Goal: Task Accomplishment & Management: Use online tool/utility

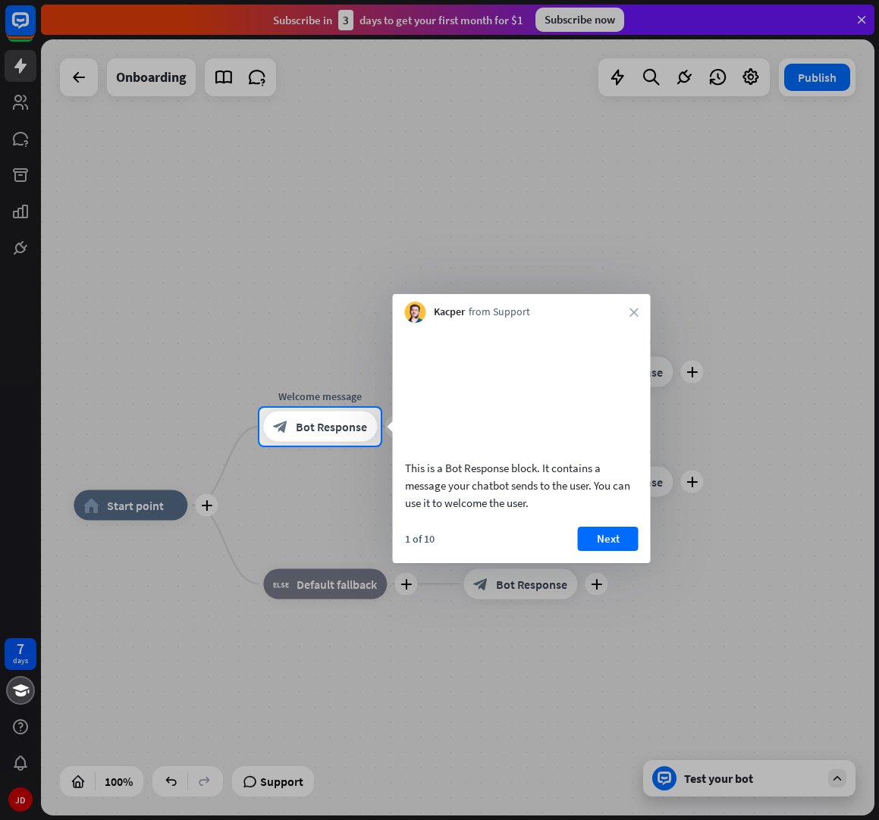
click at [857, 20] on div at bounding box center [439, 204] width 879 height 408
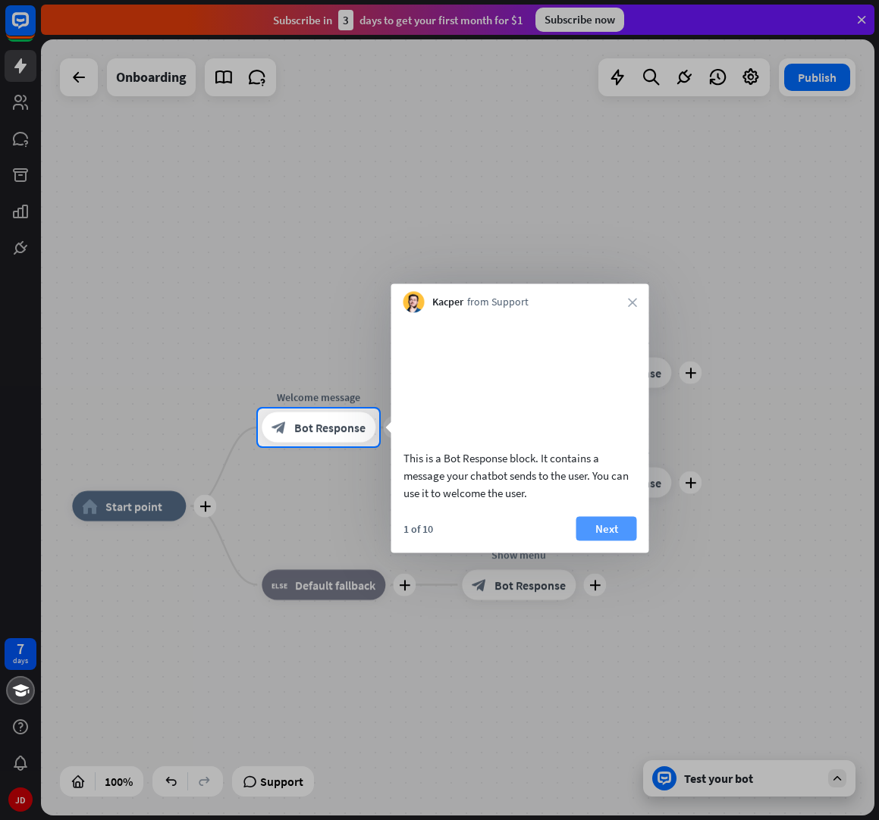
click at [615, 539] on button "Next" at bounding box center [606, 528] width 61 height 24
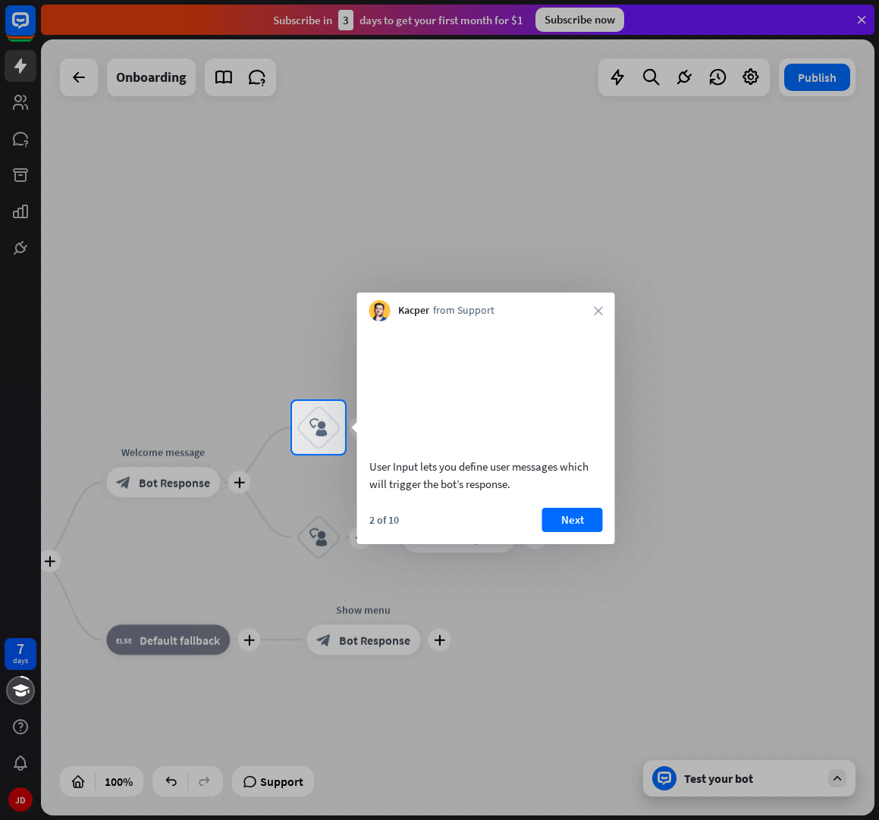
click at [589, 532] on button "Next" at bounding box center [572, 520] width 61 height 24
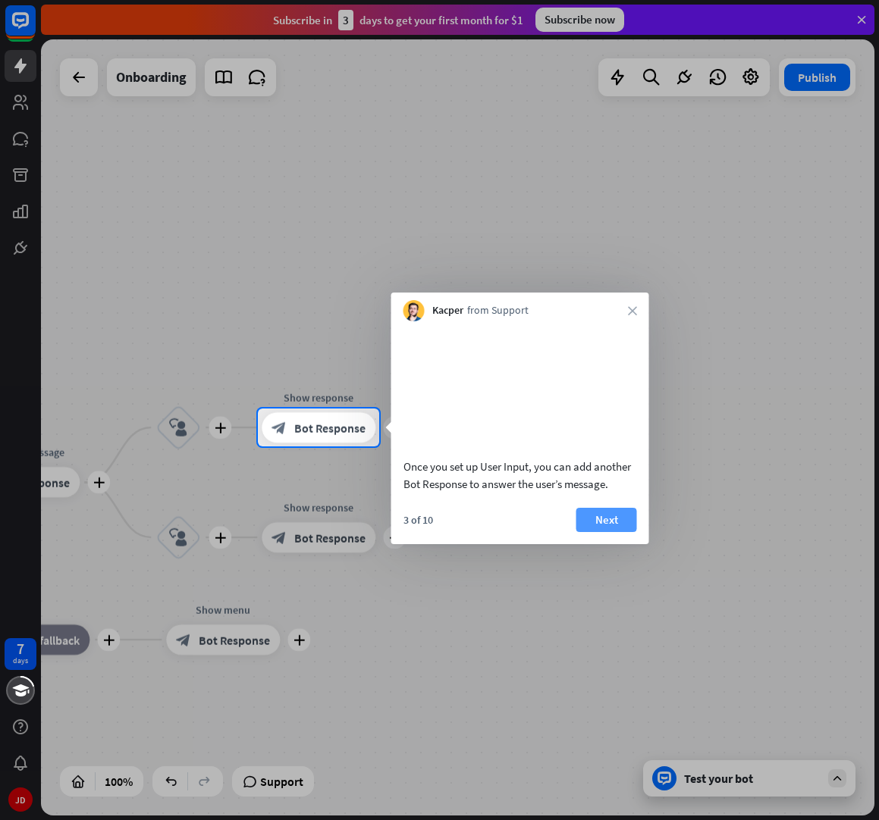
click at [612, 532] on button "Next" at bounding box center [606, 520] width 61 height 24
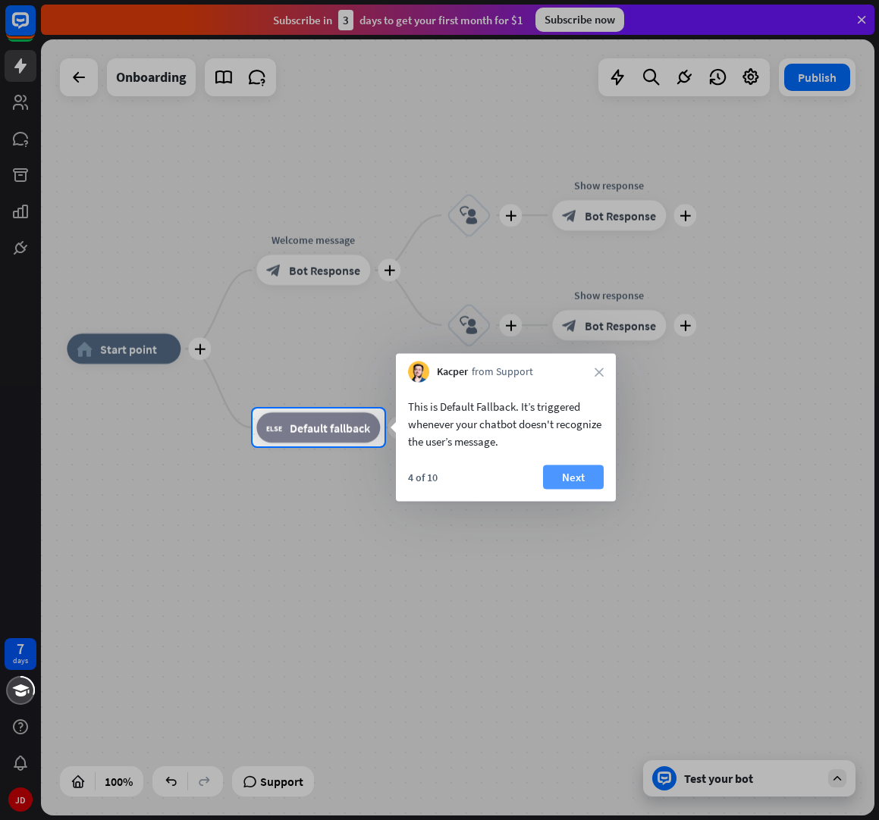
click at [599, 479] on button "Next" at bounding box center [573, 478] width 61 height 24
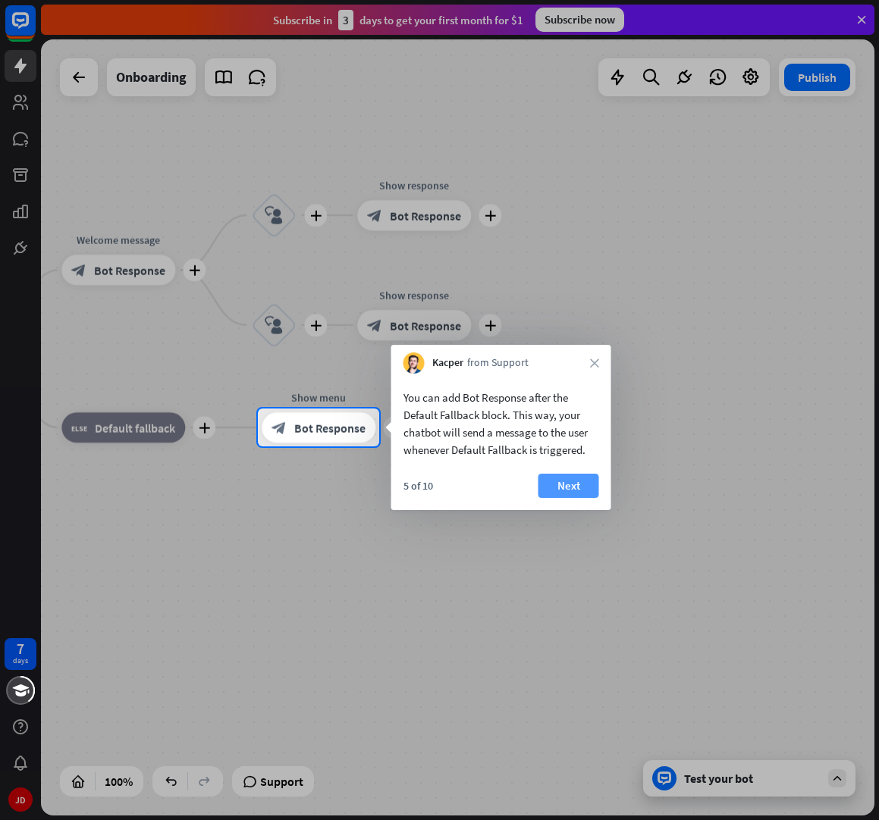
click at [582, 491] on button "Next" at bounding box center [568, 486] width 61 height 24
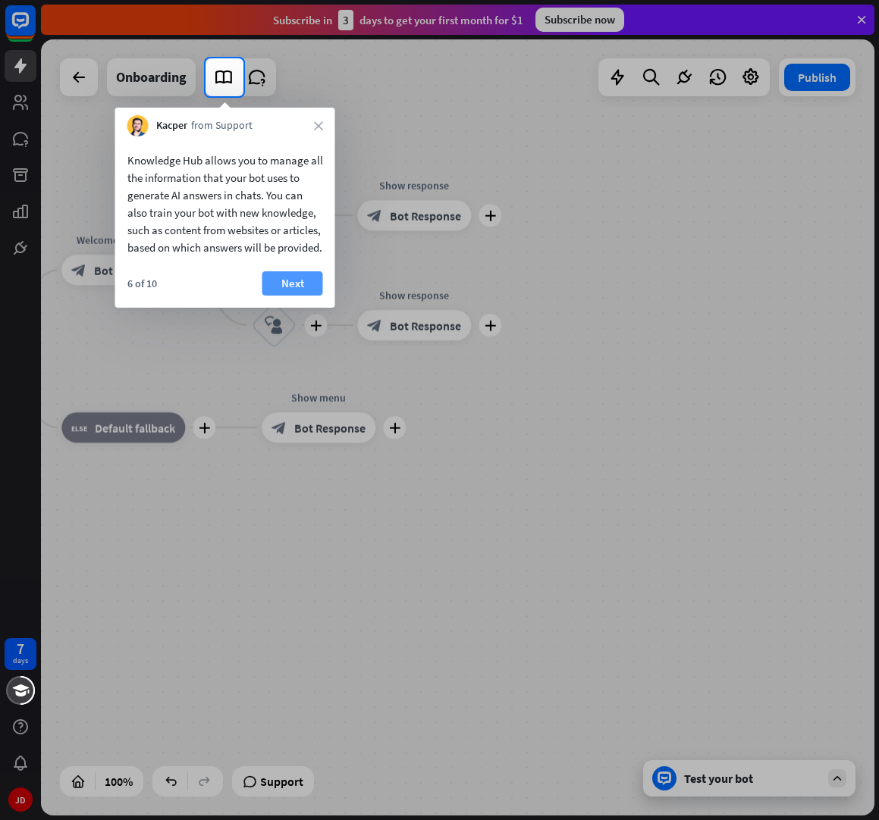
click at [309, 288] on button "Next" at bounding box center [292, 283] width 61 height 24
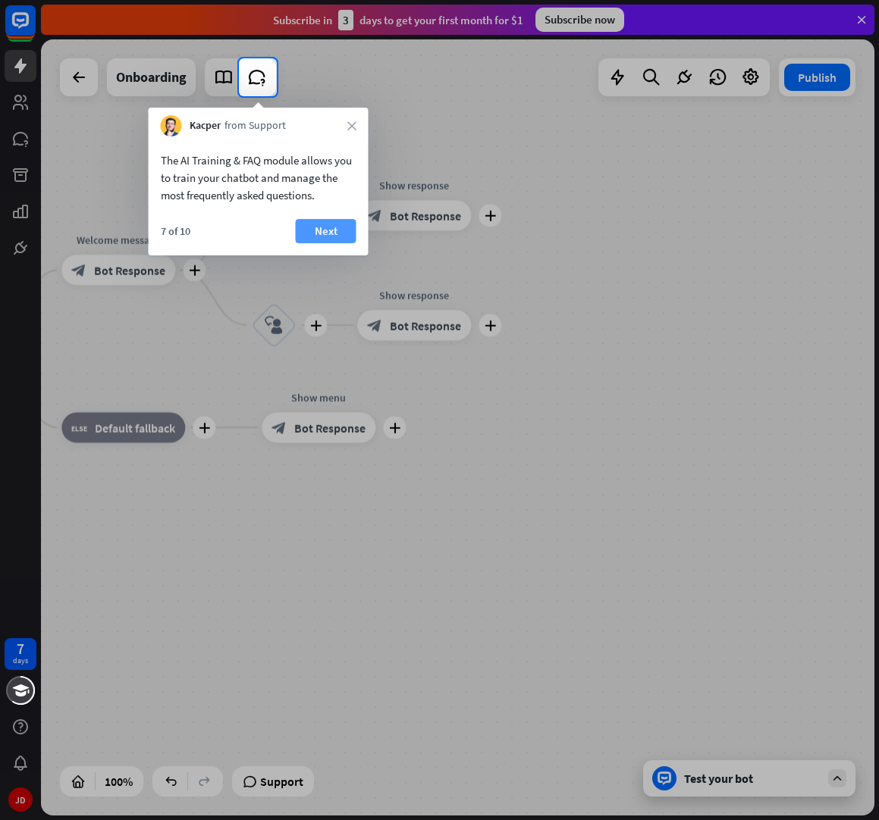
click at [338, 235] on button "Next" at bounding box center [326, 231] width 61 height 24
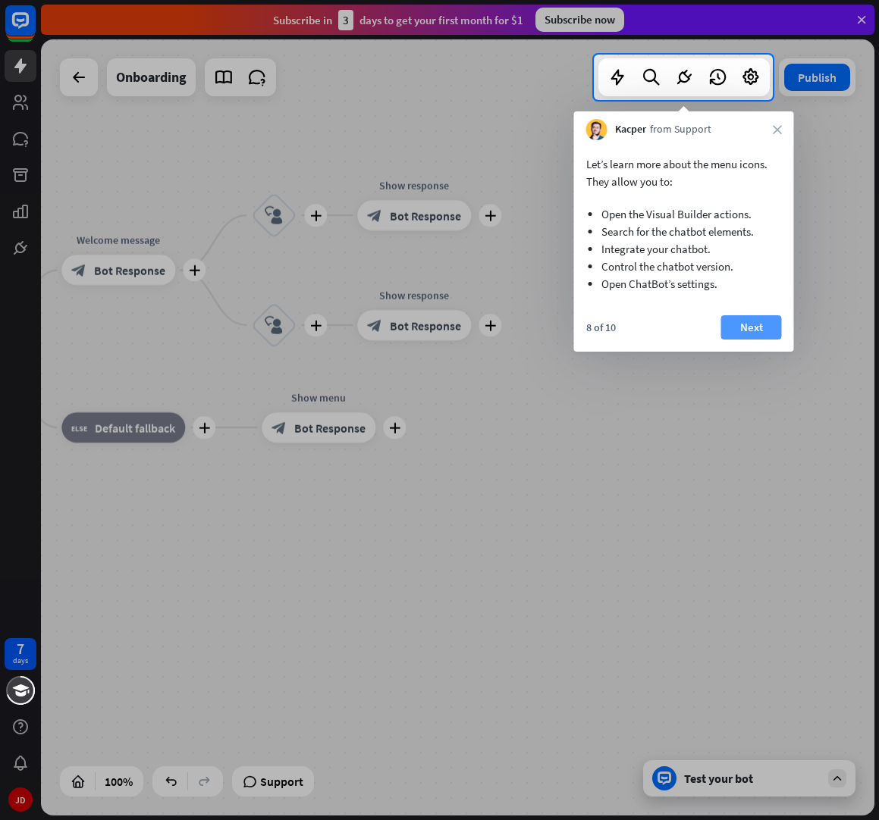
click at [758, 329] on button "Next" at bounding box center [751, 327] width 61 height 24
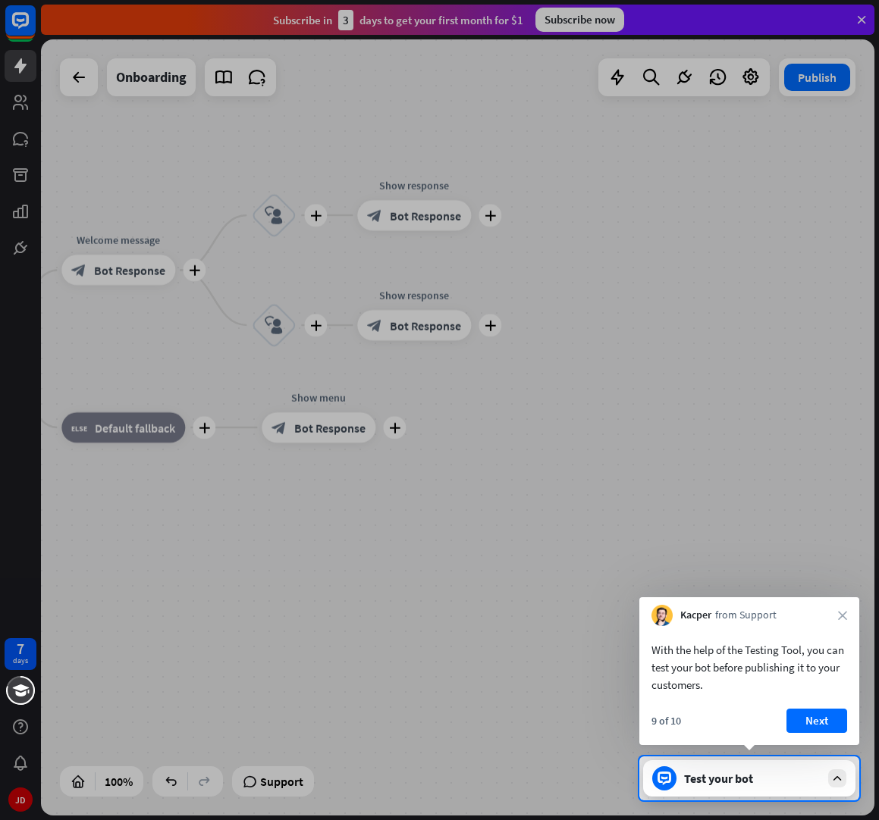
click at [829, 715] on button "Next" at bounding box center [816, 721] width 61 height 24
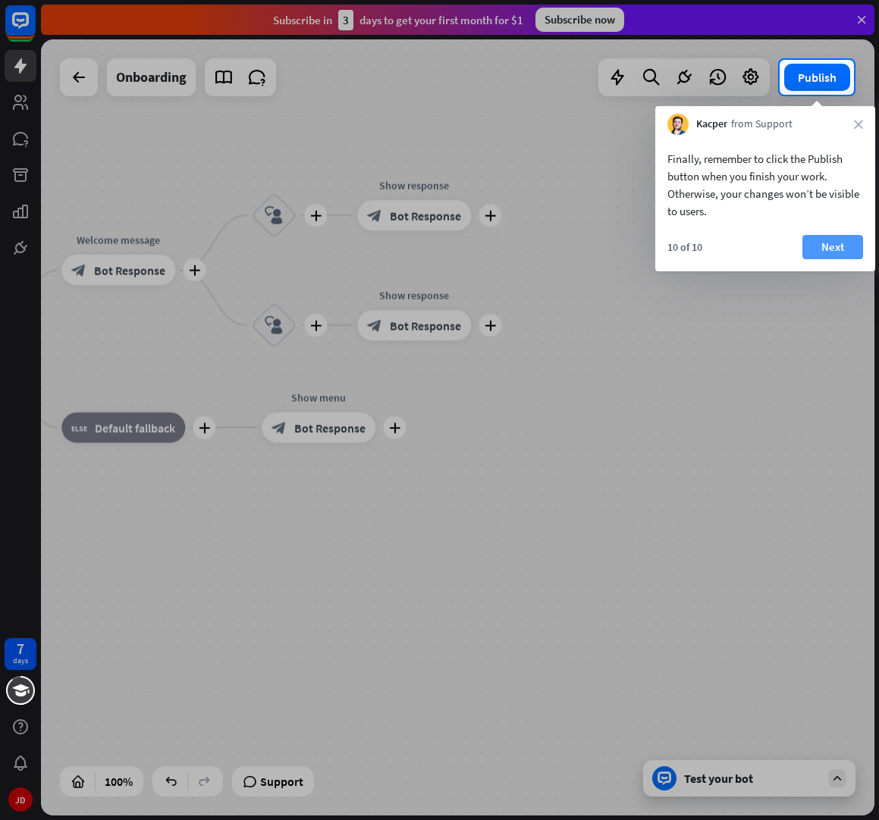
click at [841, 239] on button "Next" at bounding box center [832, 247] width 61 height 24
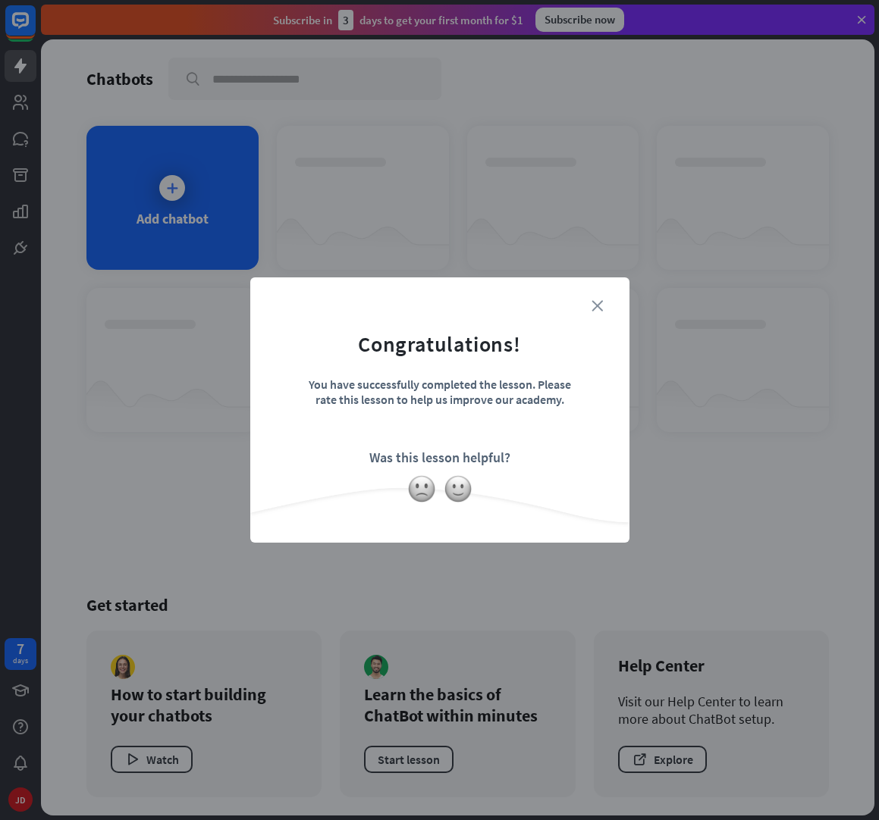
click at [593, 304] on icon "close" at bounding box center [596, 305] width 11 height 11
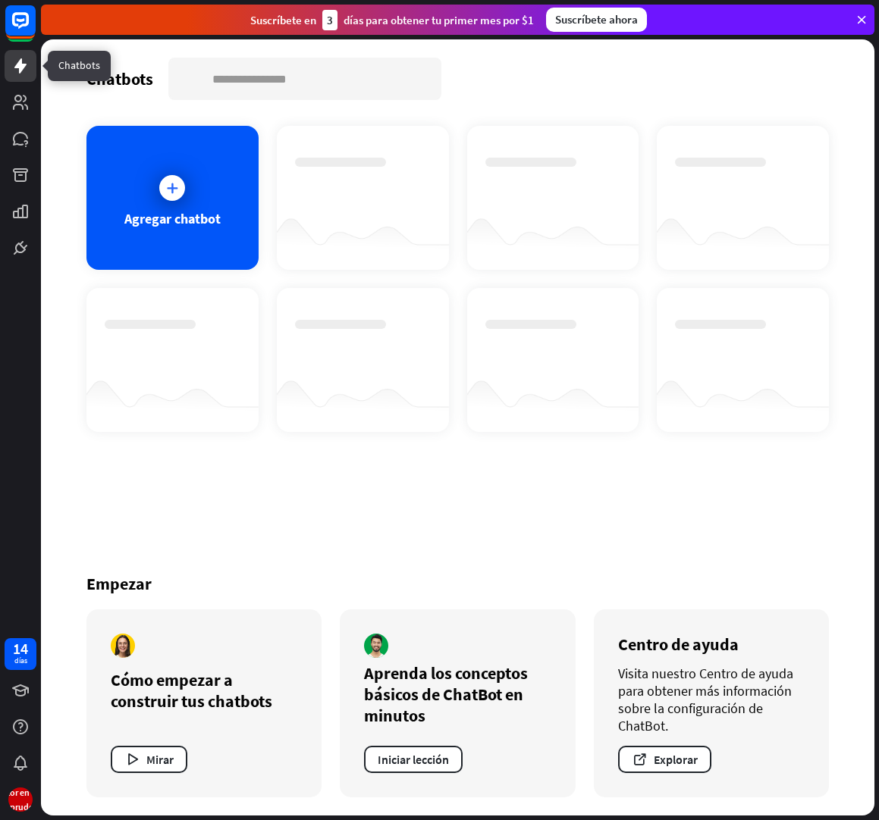
click at [22, 65] on icon at bounding box center [20, 65] width 12 height 15
click at [164, 190] on div at bounding box center [172, 188] width 26 height 26
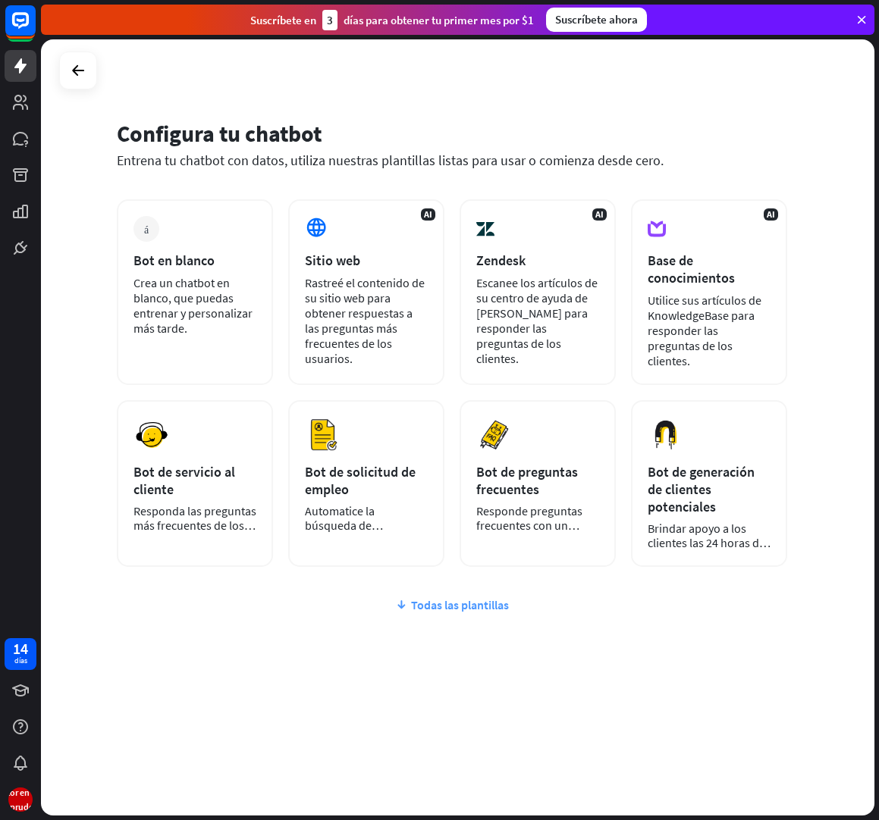
click at [472, 598] on font "Todas las plantillas" at bounding box center [460, 605] width 98 height 15
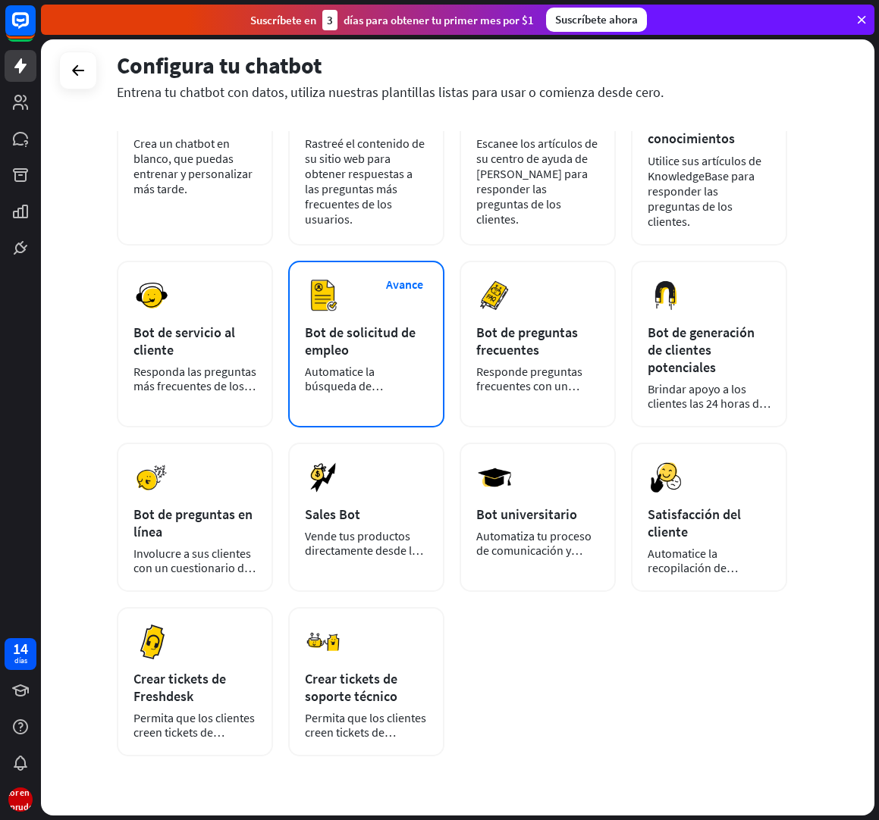
scroll to position [143, 0]
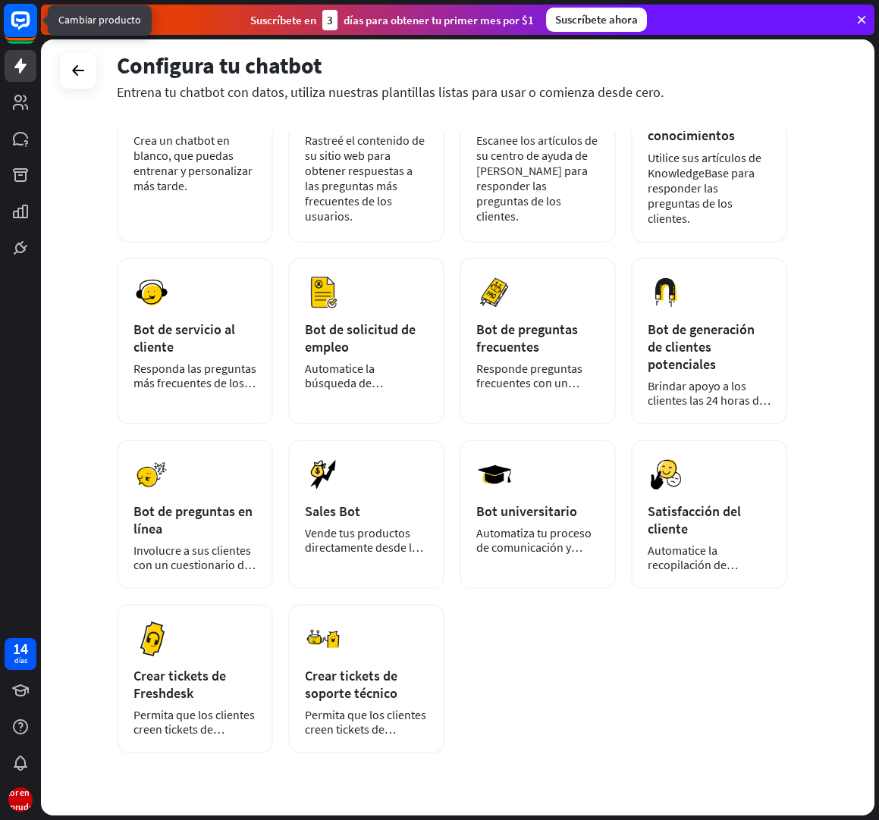
click at [15, 17] on rect at bounding box center [20, 20] width 33 height 33
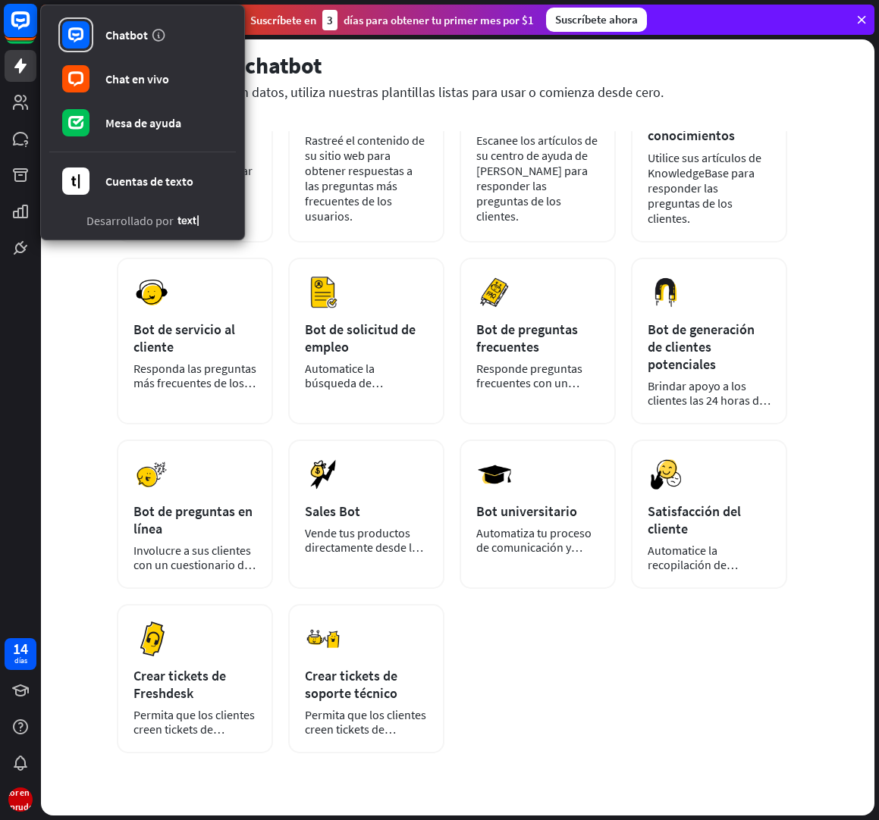
click at [11, 24] on rect at bounding box center [20, 20] width 33 height 33
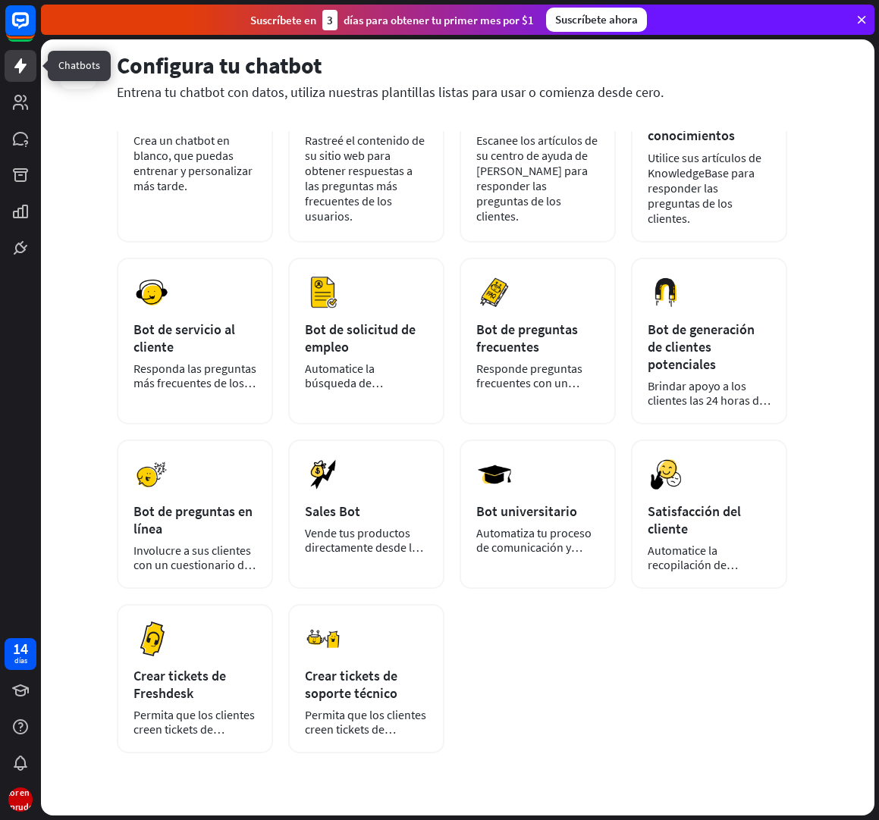
click at [21, 65] on icon at bounding box center [20, 65] width 12 height 15
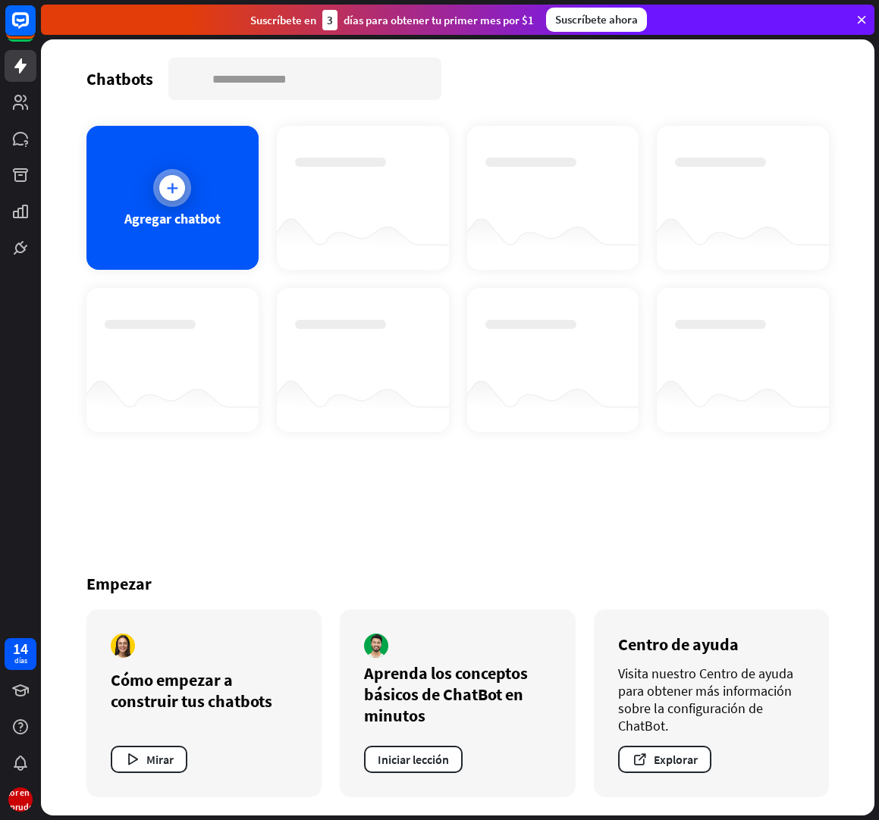
click at [174, 186] on icon at bounding box center [172, 187] width 15 height 15
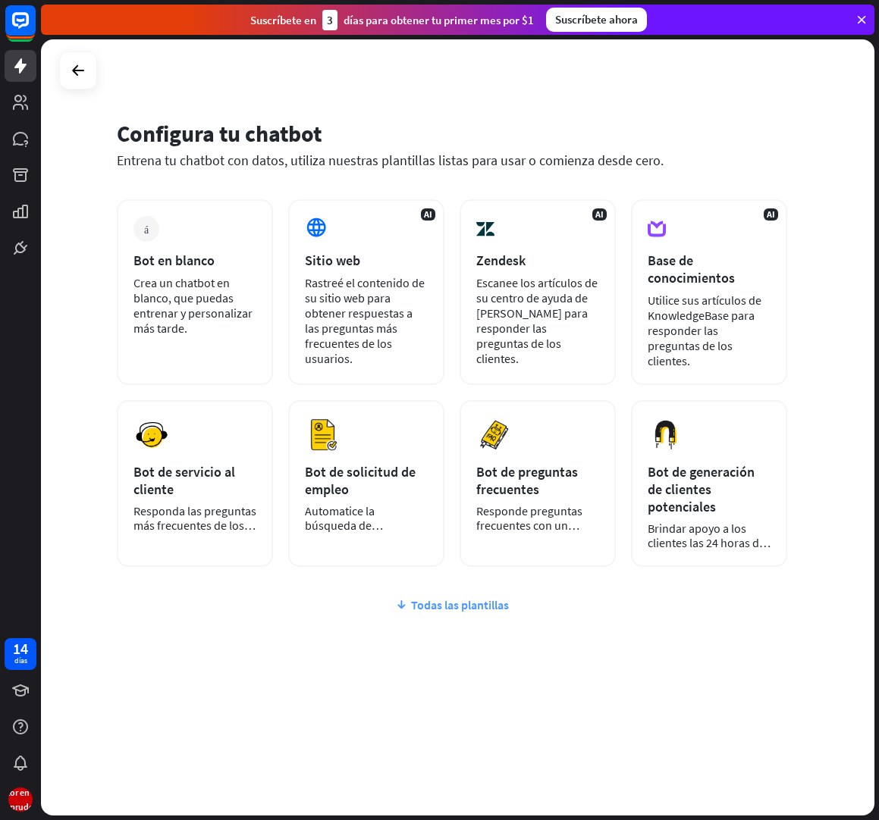
click at [455, 598] on font "Todas las plantillas" at bounding box center [460, 605] width 98 height 15
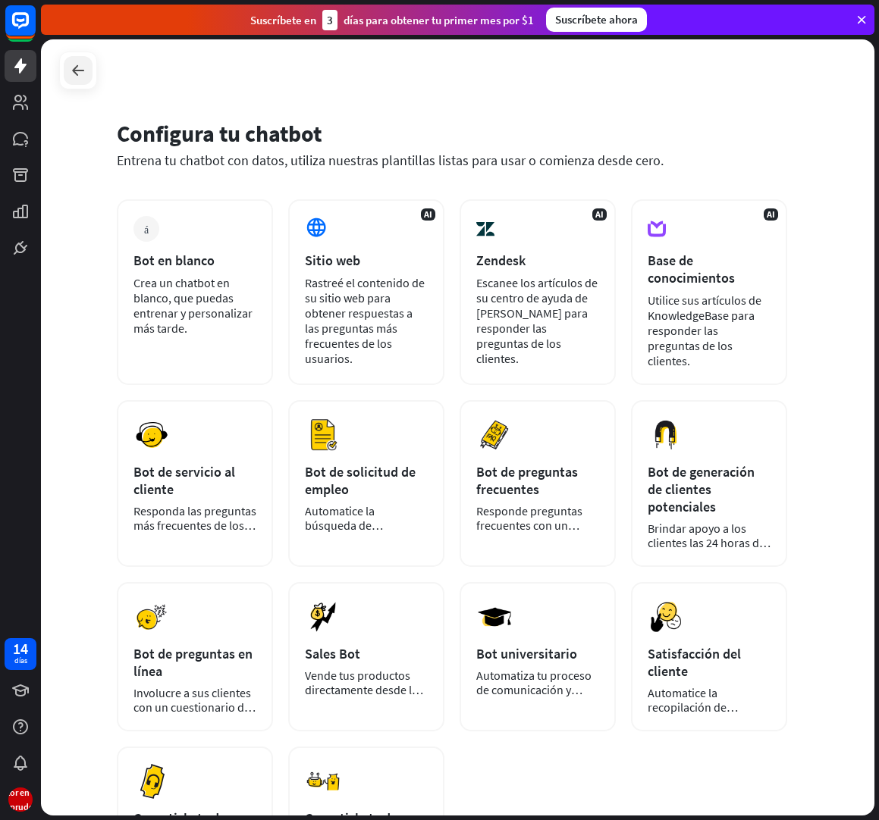
click at [73, 60] on div at bounding box center [78, 70] width 29 height 29
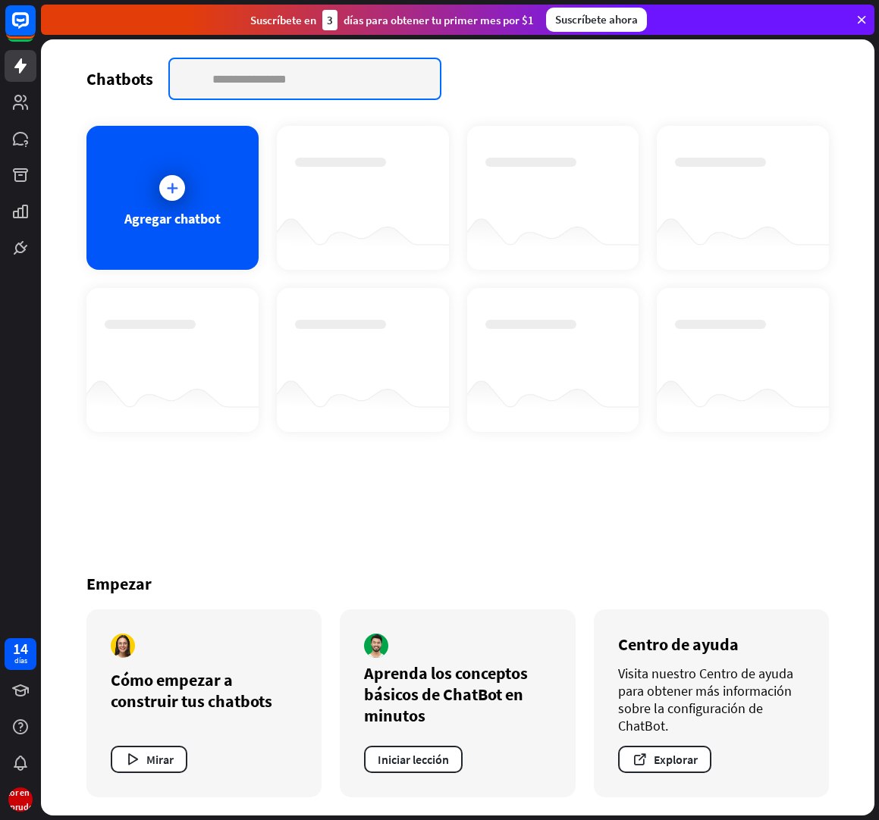
click at [271, 81] on input "text" at bounding box center [305, 78] width 270 height 39
type input "*****"
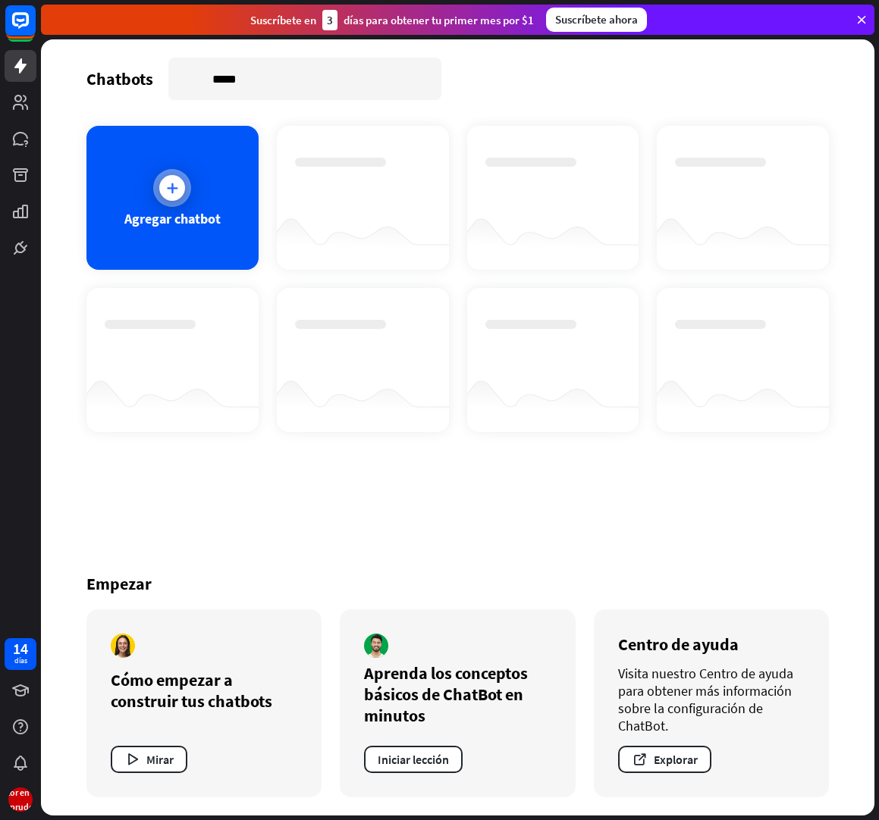
click at [167, 201] on div at bounding box center [172, 188] width 38 height 38
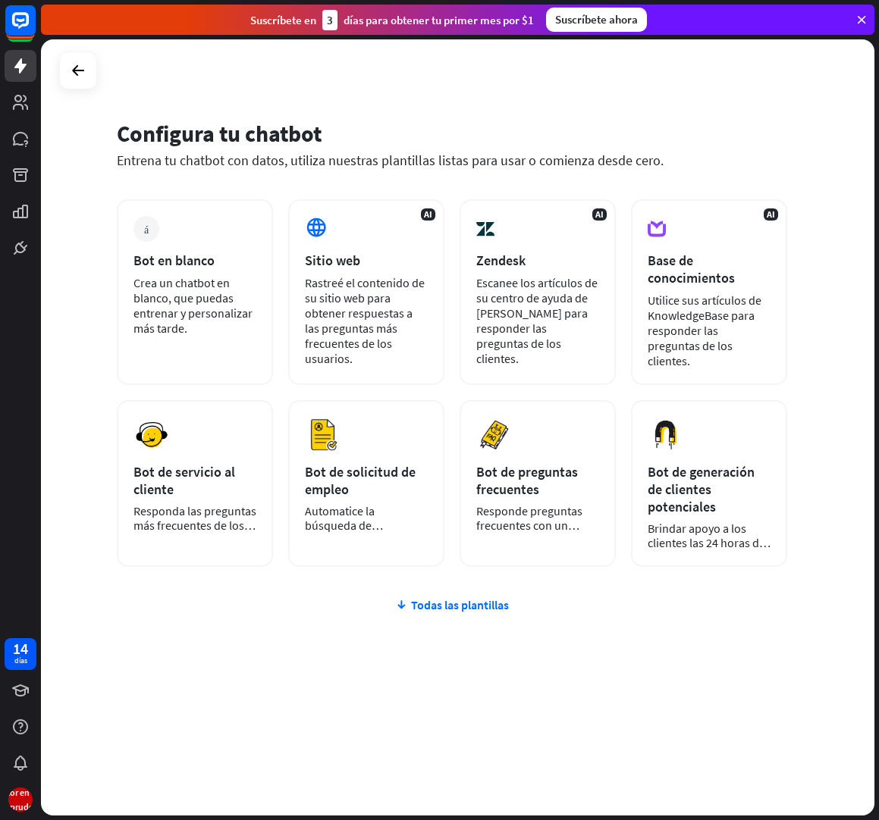
click at [462, 593] on div "más Bot en blanco Crea un chatbot en blanco, que puedas entrenar y personalizar…" at bounding box center [452, 474] width 670 height 550
click at [465, 598] on font "Todas las plantillas" at bounding box center [460, 605] width 98 height 15
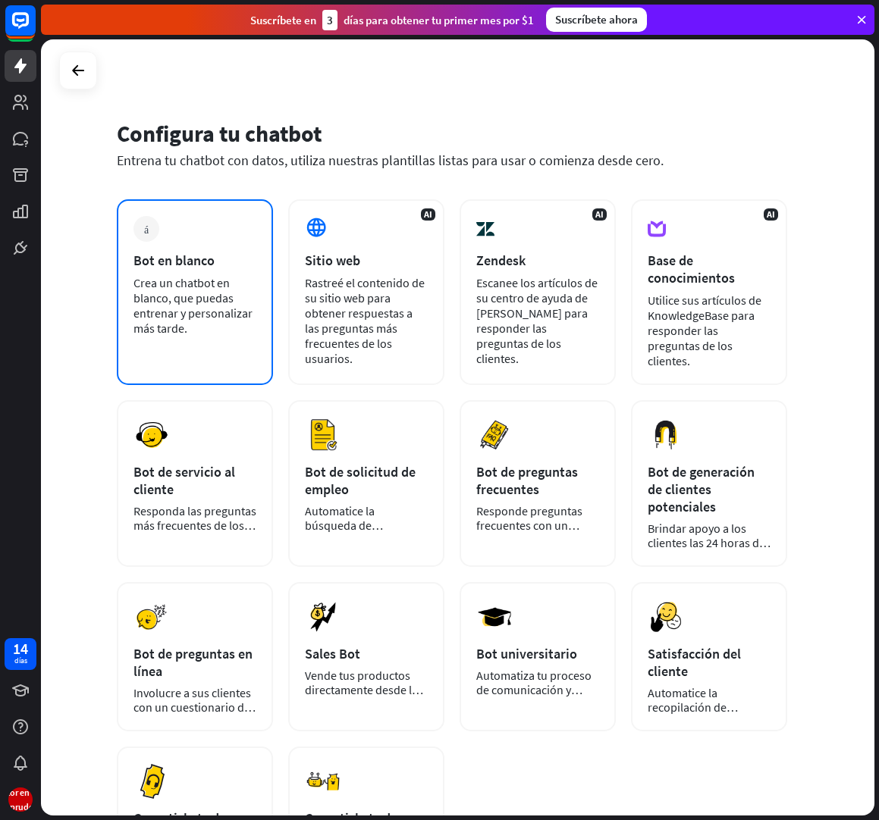
click at [212, 230] on div "más Bot en blanco Crea un chatbot en blanco, que puedas entrenar y personalizar…" at bounding box center [195, 292] width 156 height 186
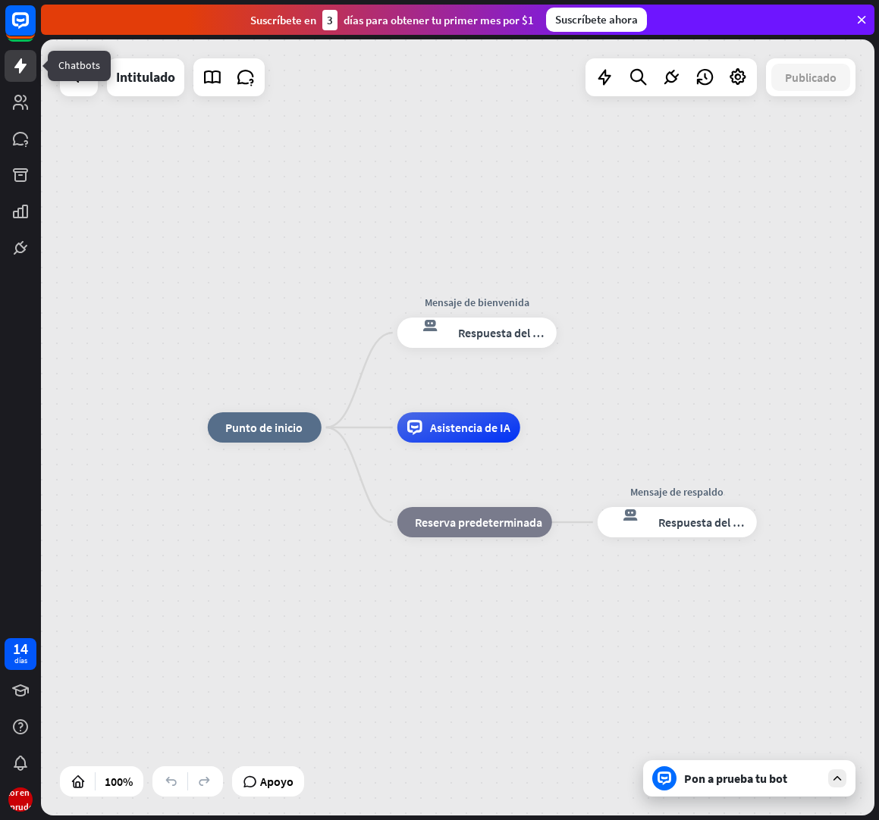
click at [18, 64] on icon at bounding box center [20, 65] width 12 height 15
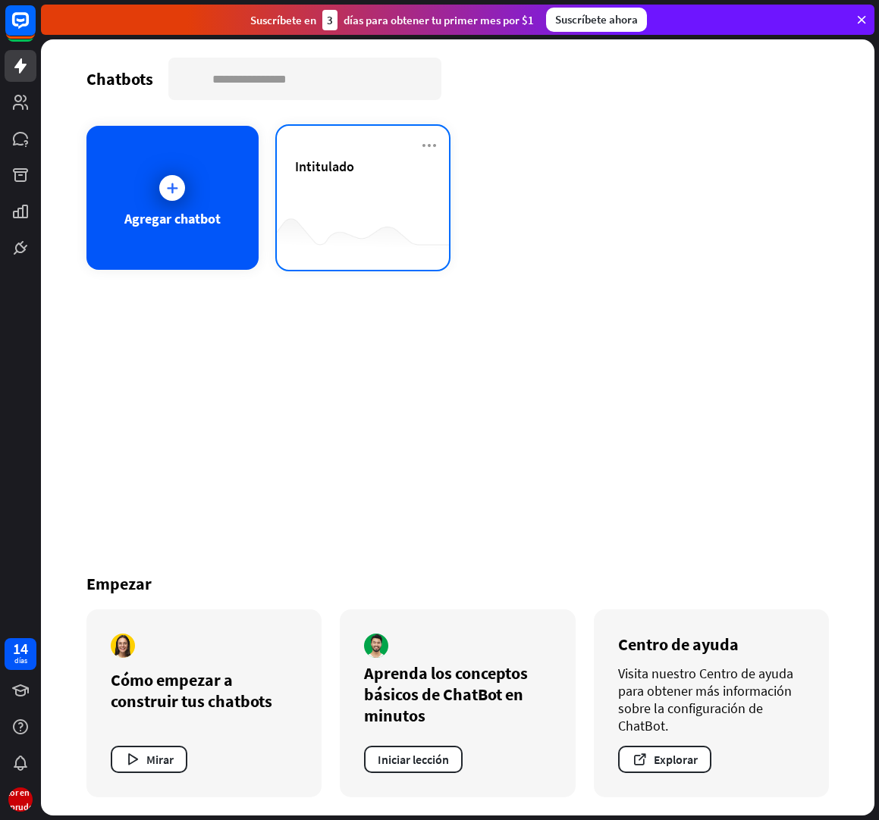
click at [354, 179] on div "Intitulado" at bounding box center [363, 184] width 136 height 53
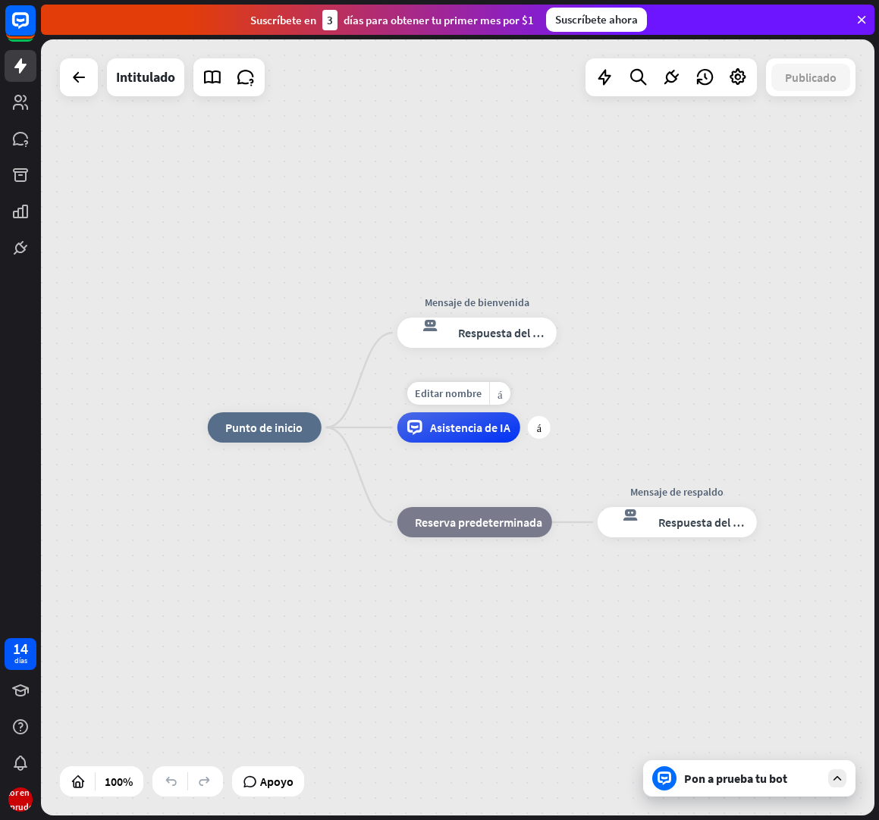
click at [460, 428] on font "Asistencia de IA" at bounding box center [470, 427] width 80 height 15
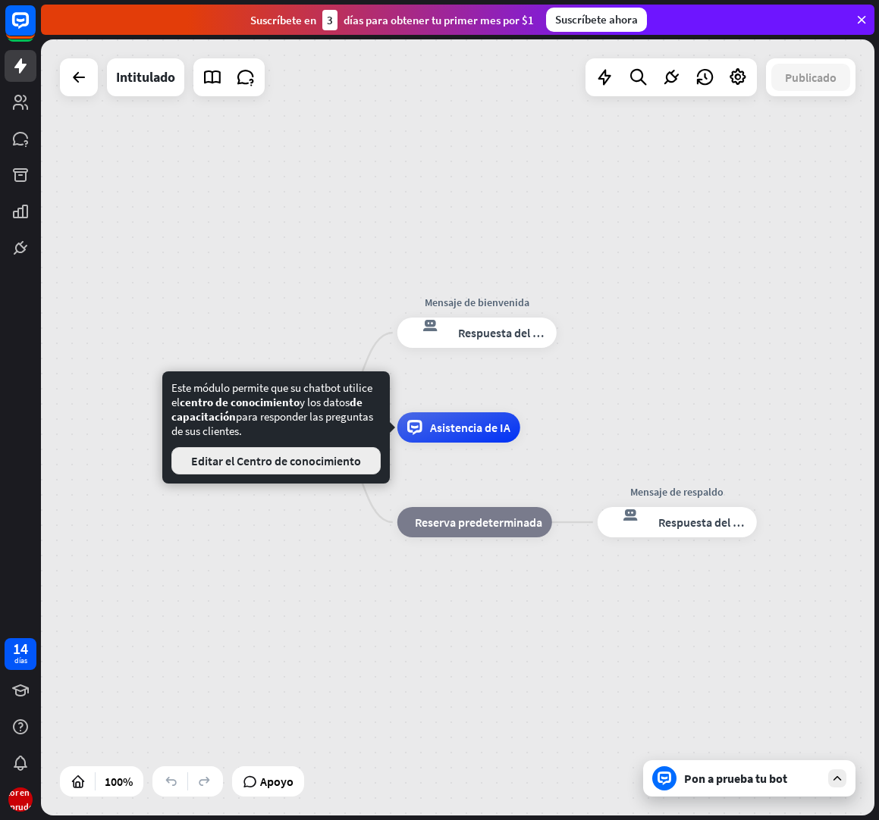
click at [332, 464] on font "Editar el Centro de conocimiento" at bounding box center [276, 460] width 170 height 15
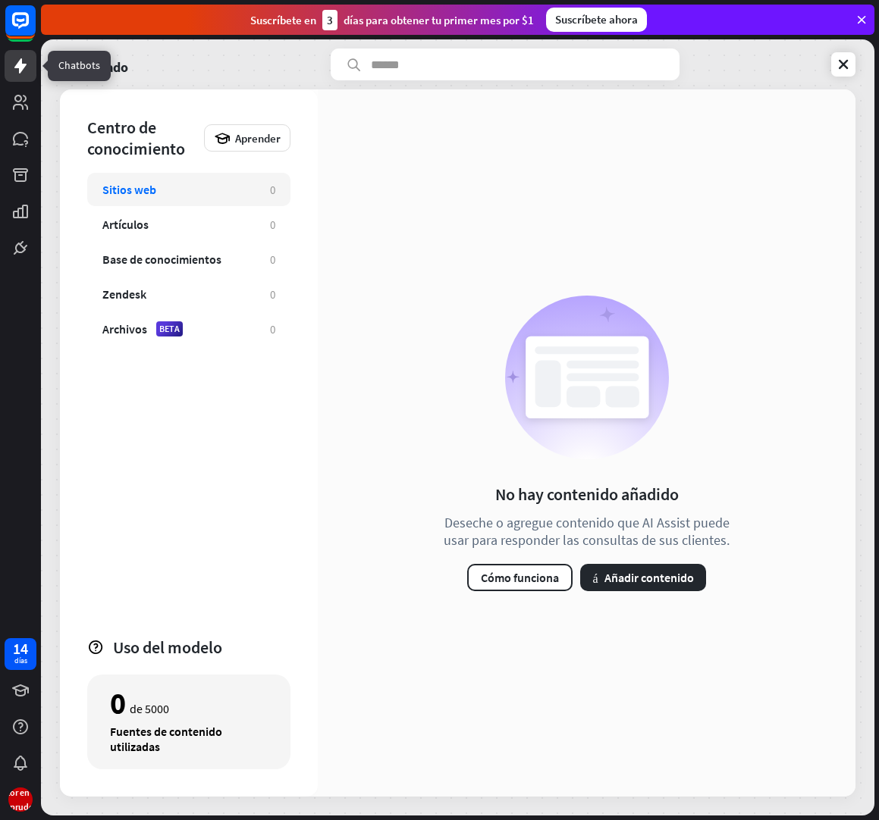
click at [20, 69] on icon at bounding box center [20, 65] width 12 height 15
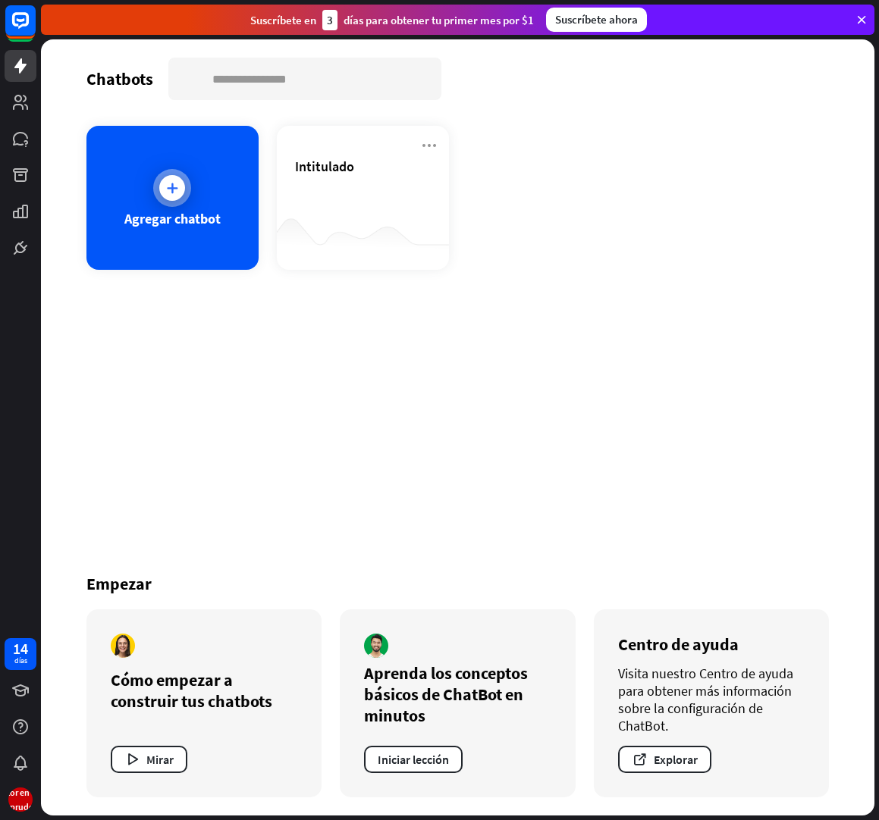
click at [212, 217] on font "Agregar chatbot" at bounding box center [172, 218] width 96 height 17
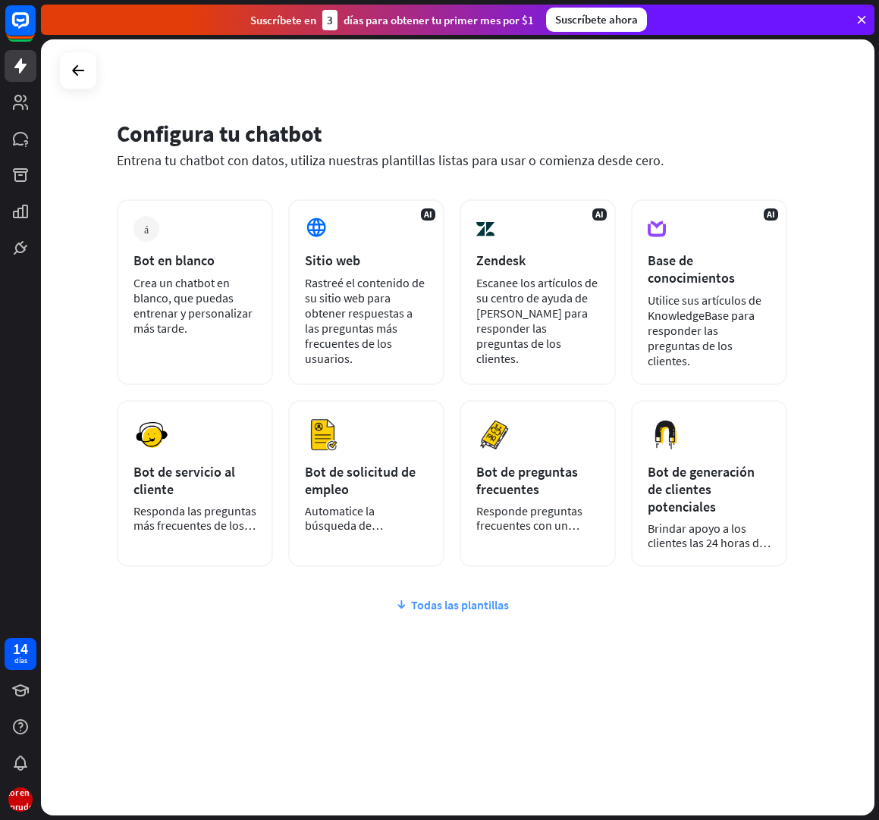
click at [473, 598] on font "Todas las plantillas" at bounding box center [460, 605] width 98 height 15
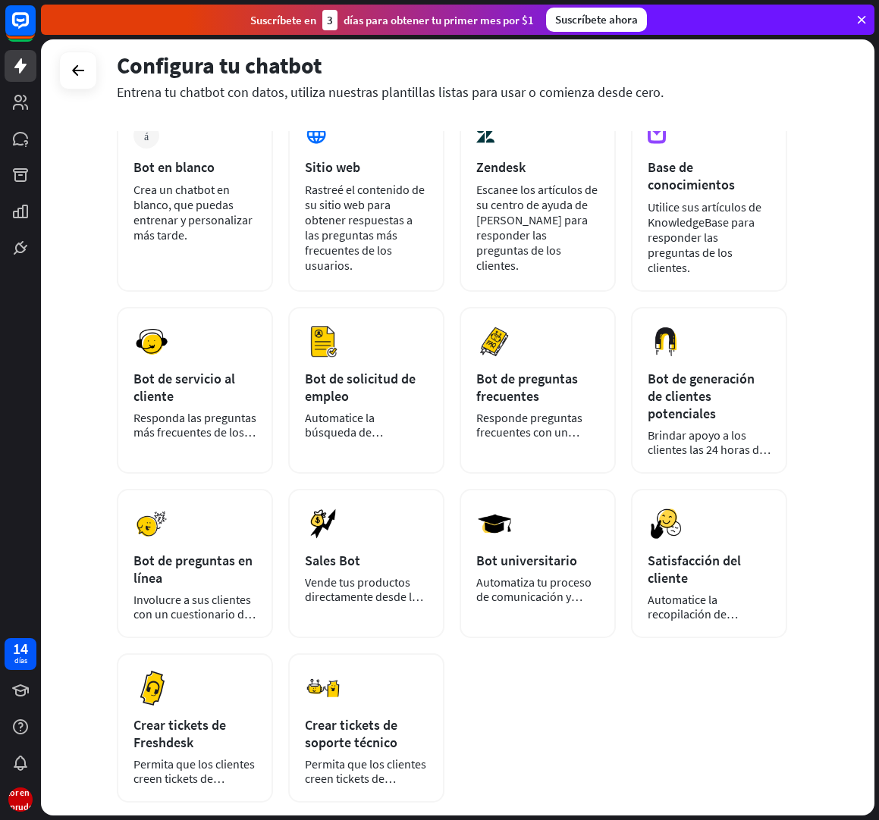
scroll to position [110, 0]
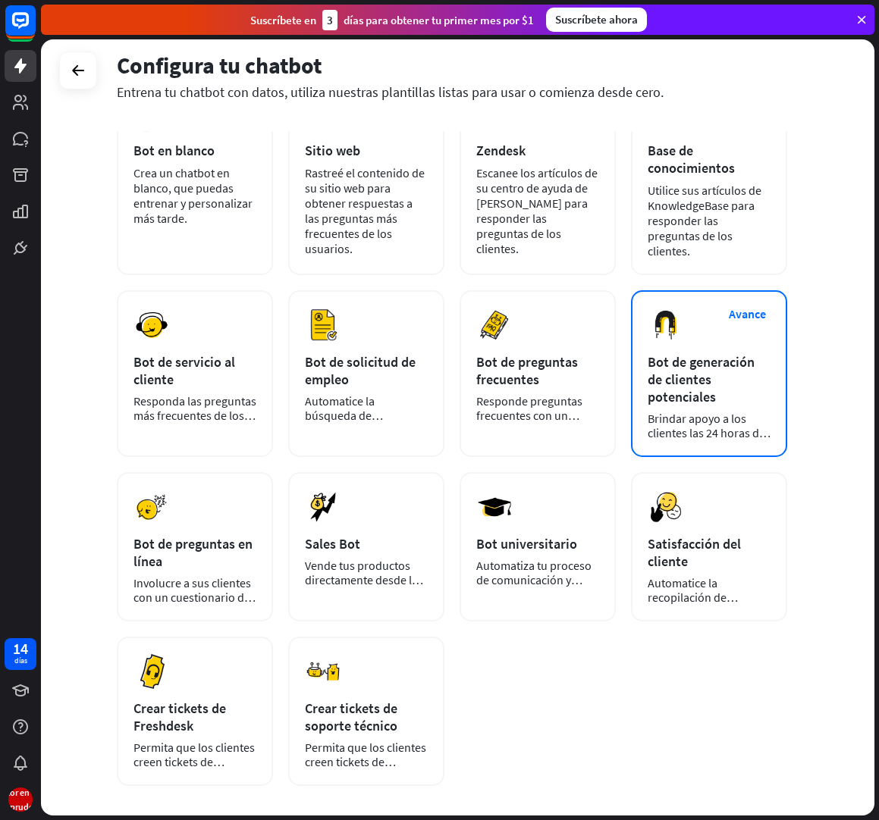
click at [700, 372] on font "Bot de generación de clientes potenciales" at bounding box center [701, 379] width 107 height 52
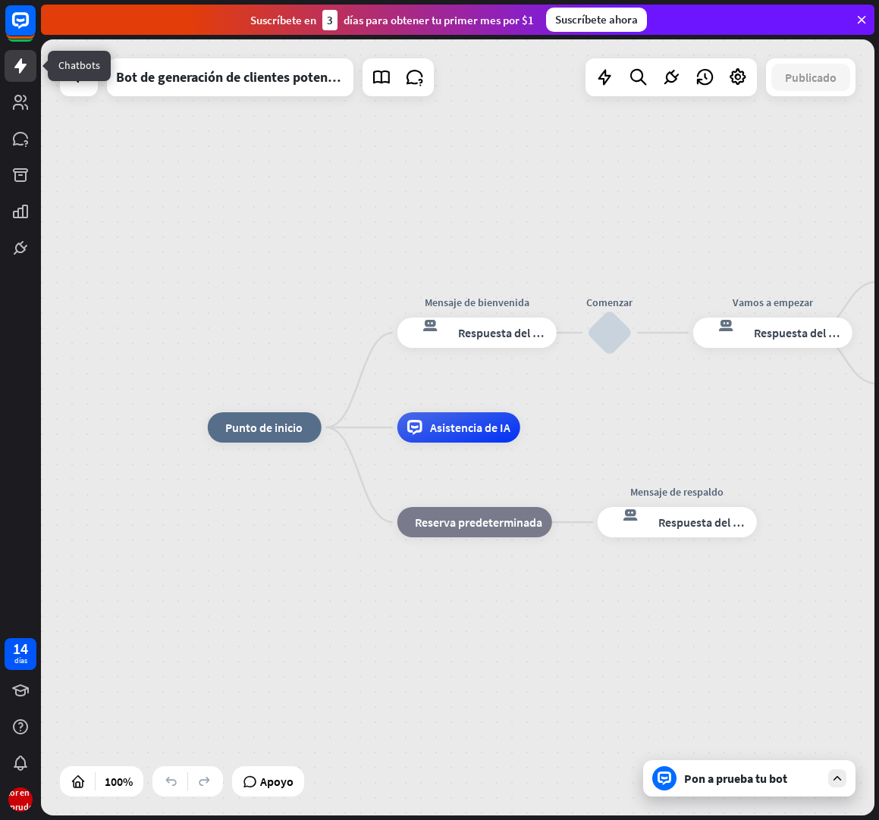
click at [24, 65] on icon at bounding box center [20, 65] width 12 height 15
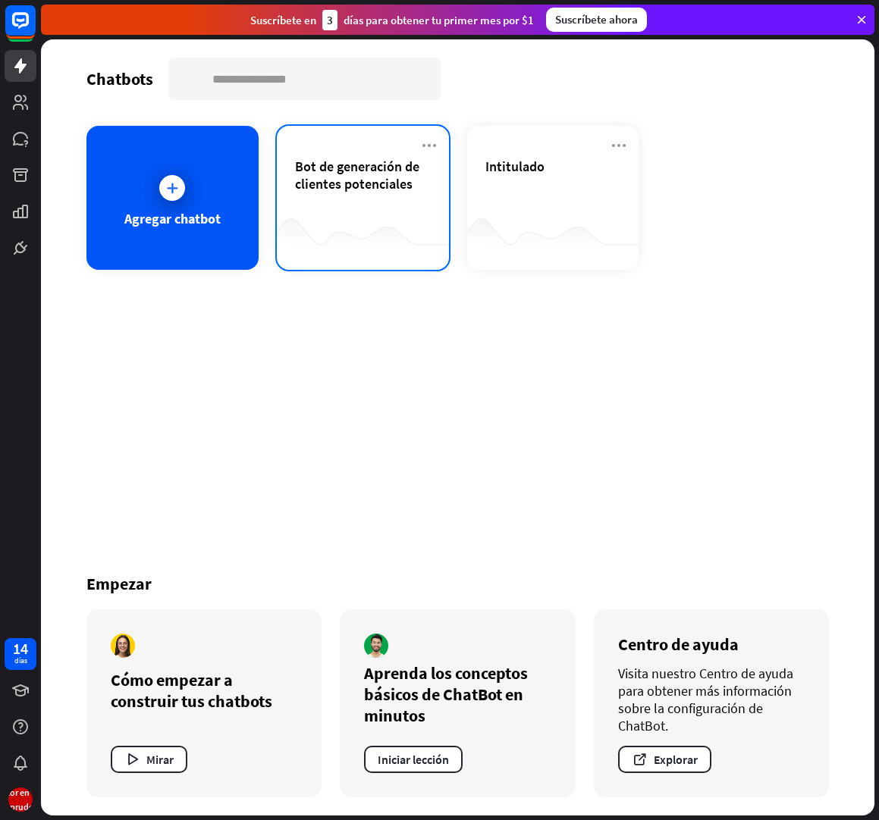
click at [373, 196] on div "Bot de generación de clientes potenciales" at bounding box center [363, 184] width 136 height 53
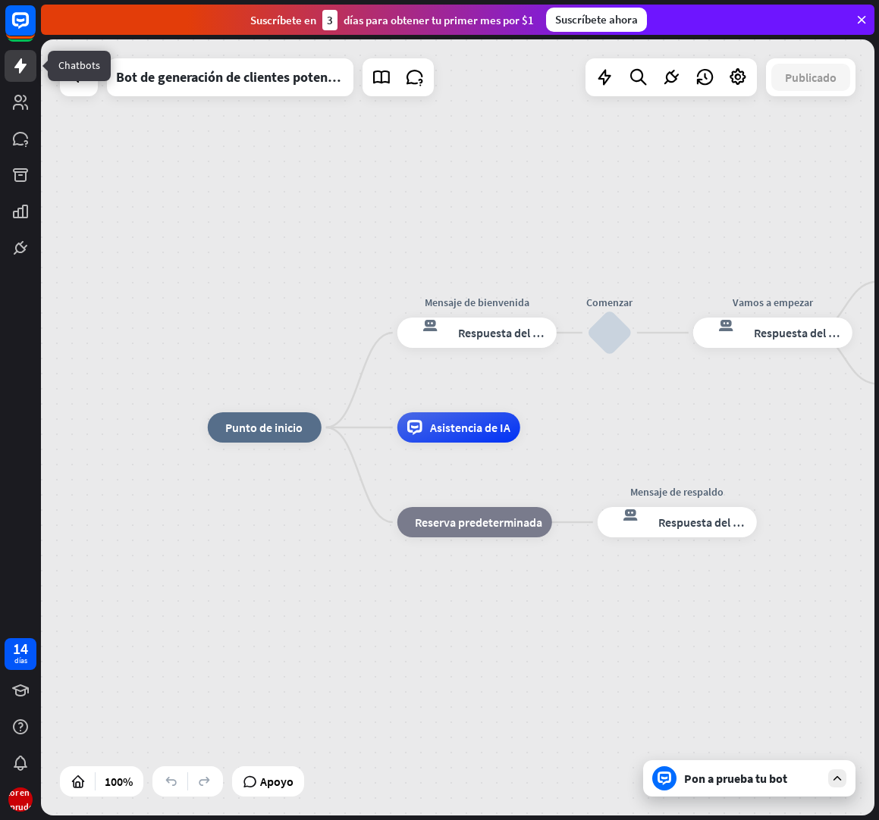
click at [13, 62] on icon at bounding box center [20, 66] width 18 height 18
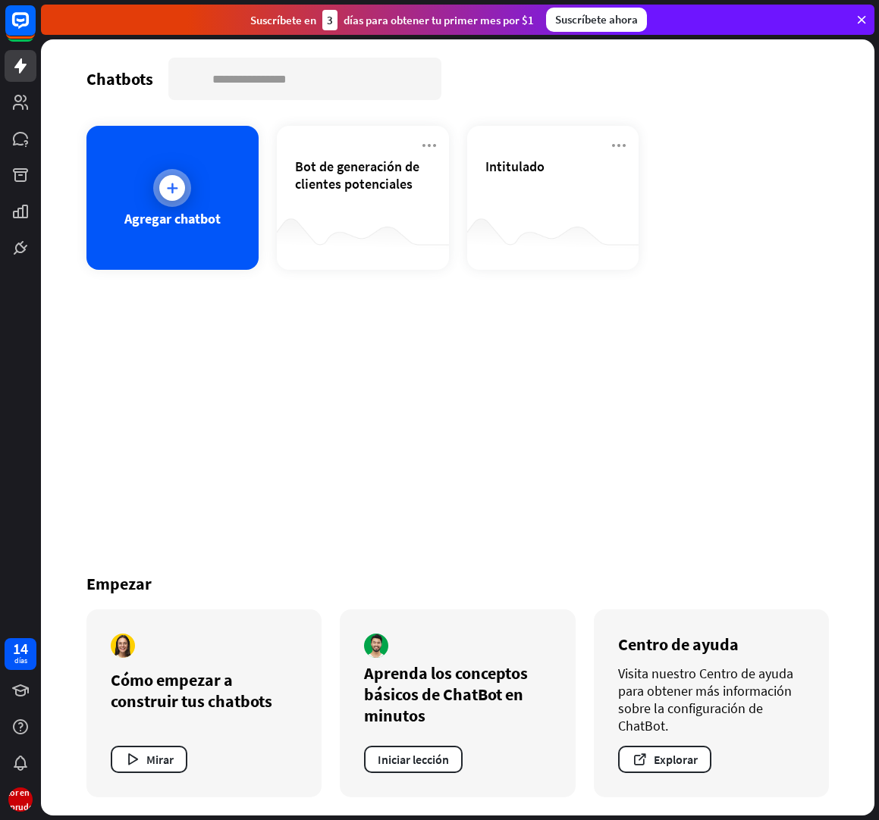
click at [160, 175] on div at bounding box center [172, 188] width 38 height 38
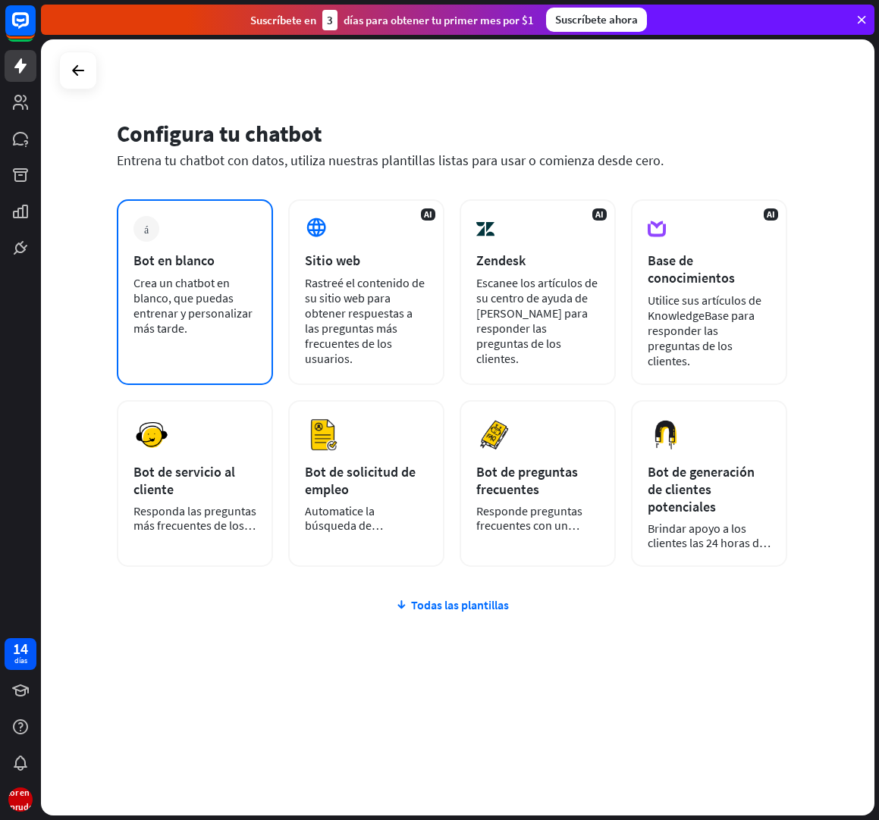
click at [190, 245] on div "más Bot en blanco Crea un chatbot en blanco, que puedas entrenar y personalizar…" at bounding box center [195, 292] width 156 height 186
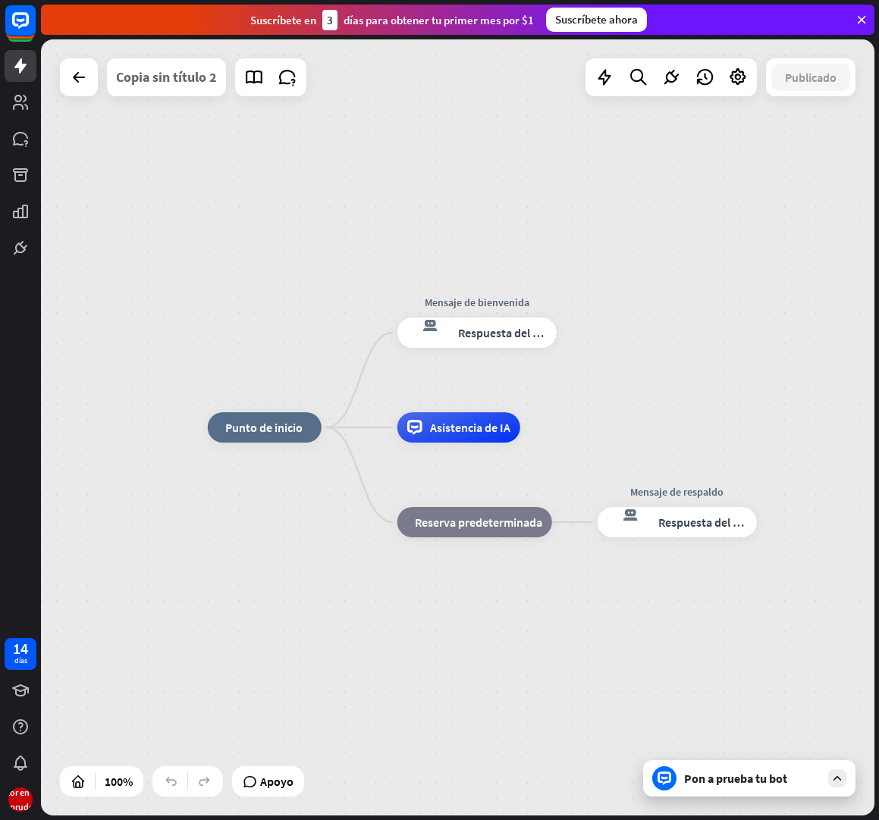
click at [170, 76] on font "Copia sin título 2" at bounding box center [166, 76] width 101 height 17
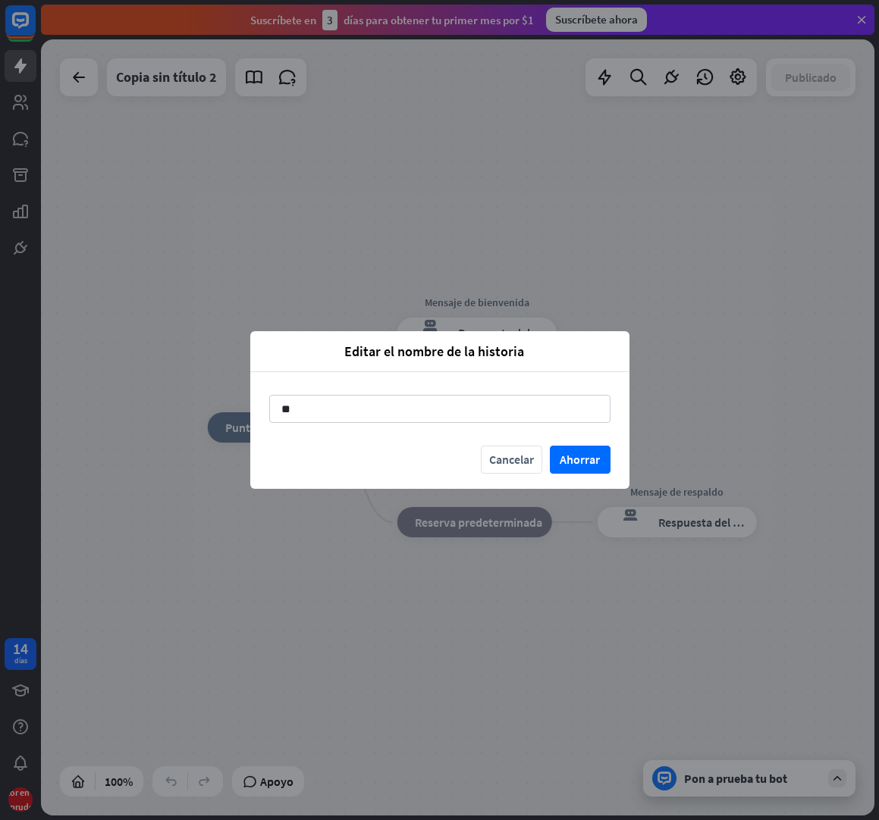
type input "*"
type input "**********"
click at [571, 463] on font "Ahorrar" at bounding box center [580, 459] width 40 height 15
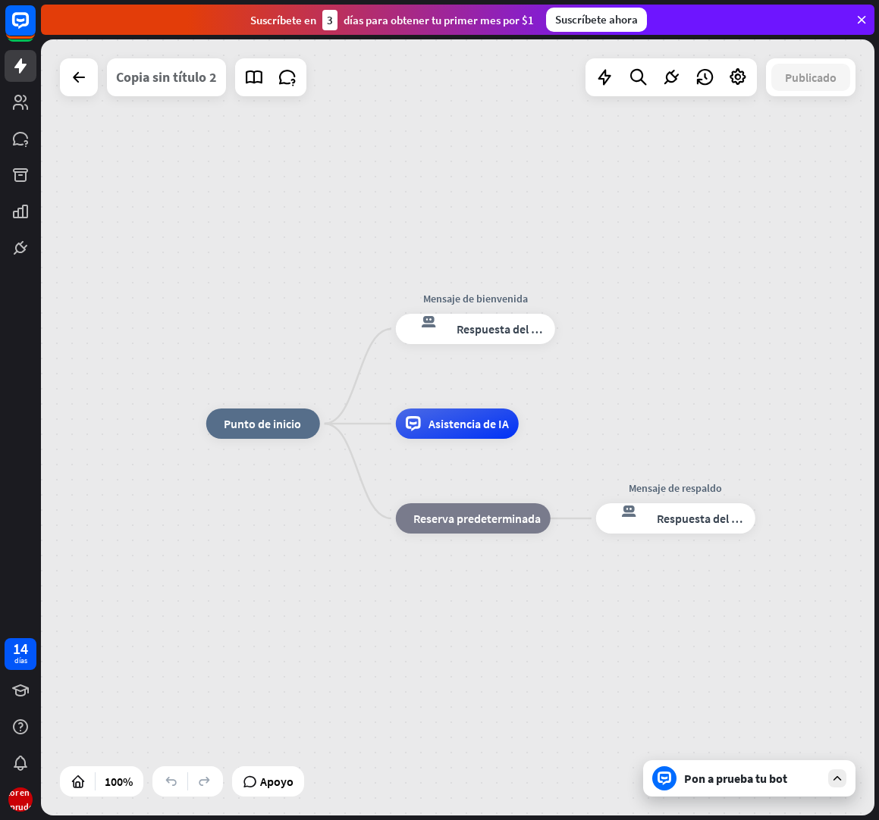
click at [143, 71] on font "Copia sin título 2" at bounding box center [166, 76] width 101 height 17
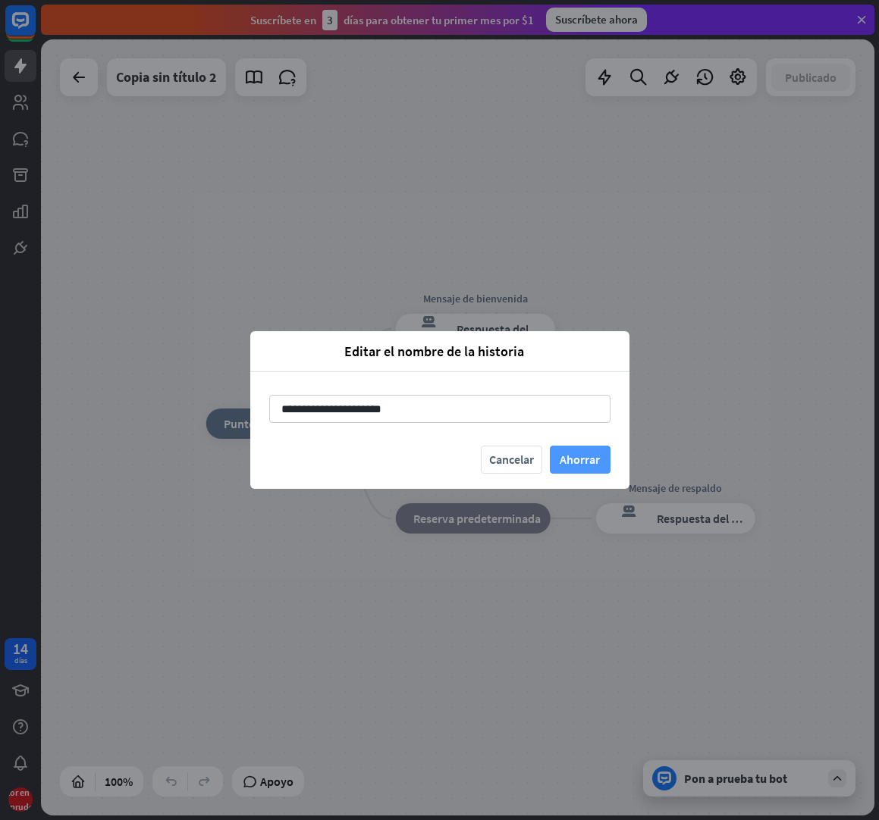
click at [570, 458] on font "Ahorrar" at bounding box center [580, 459] width 40 height 15
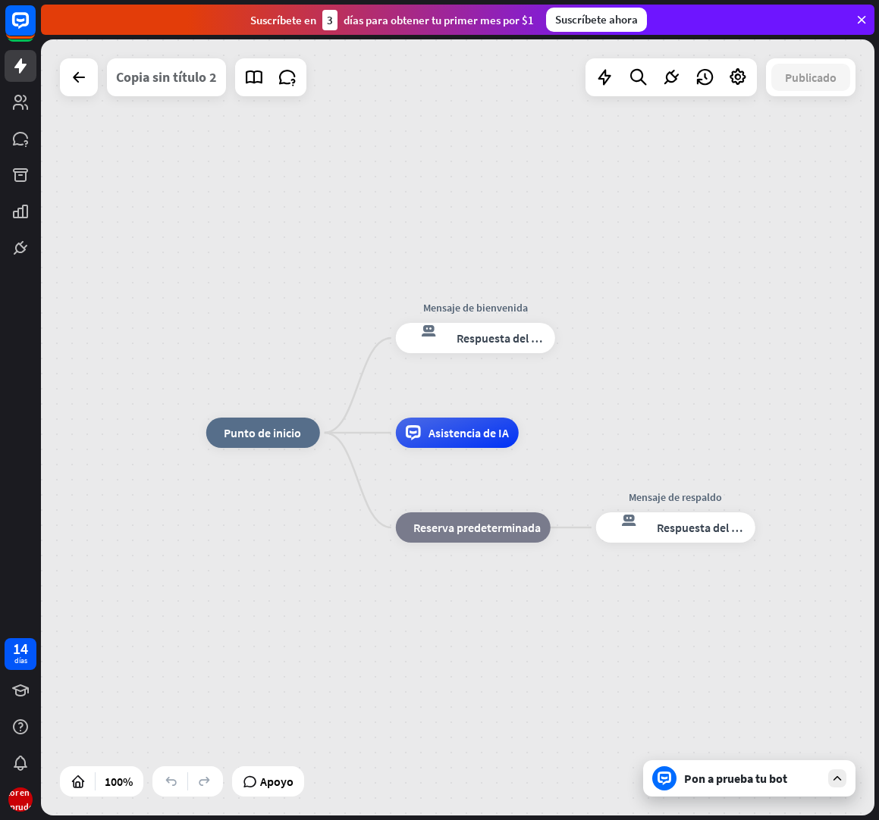
click at [171, 83] on font "Copia sin título 2" at bounding box center [166, 76] width 101 height 17
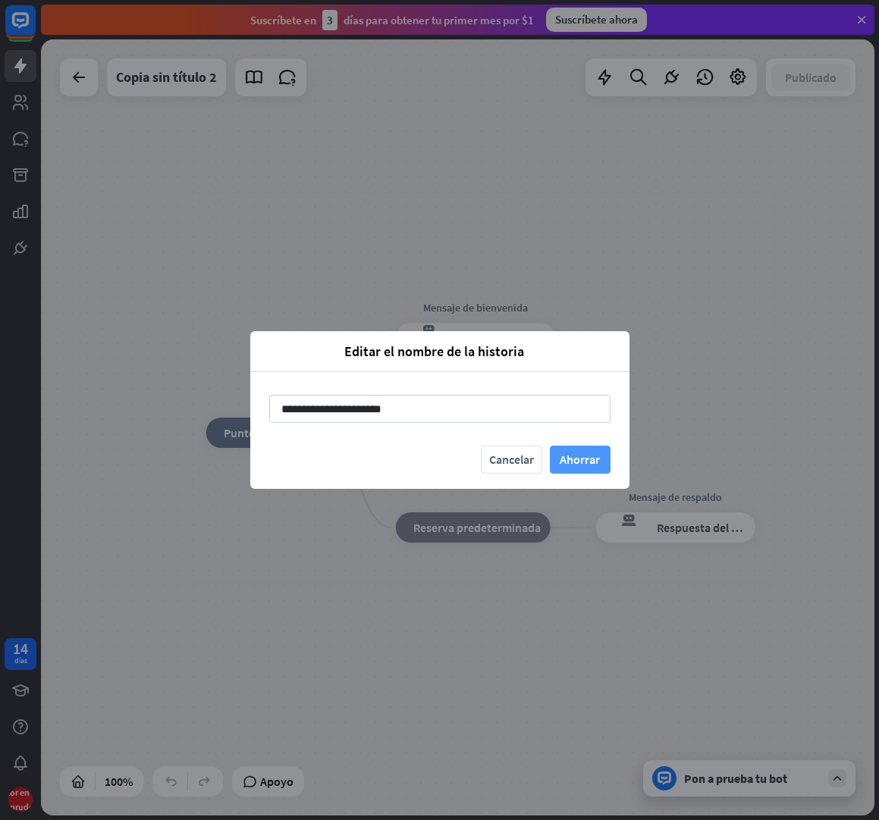
type input "**********"
click at [576, 458] on font "Ahorrar" at bounding box center [580, 459] width 40 height 15
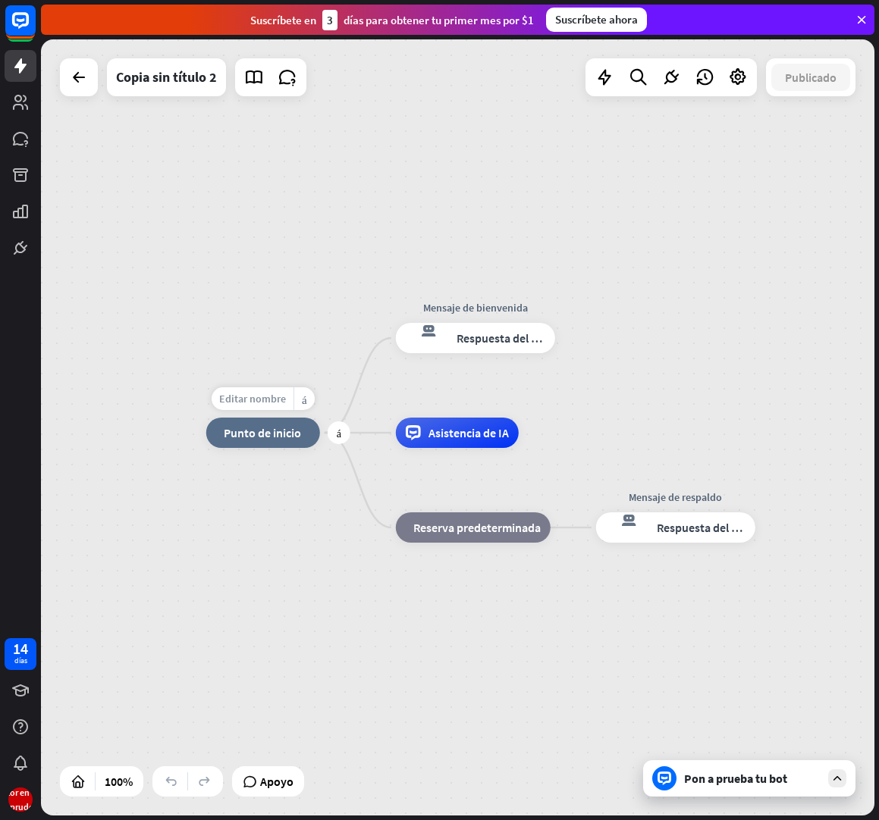
click at [248, 406] on div "Editar nombre" at bounding box center [253, 398] width 82 height 23
click at [262, 400] on input "text" at bounding box center [263, 399] width 106 height 21
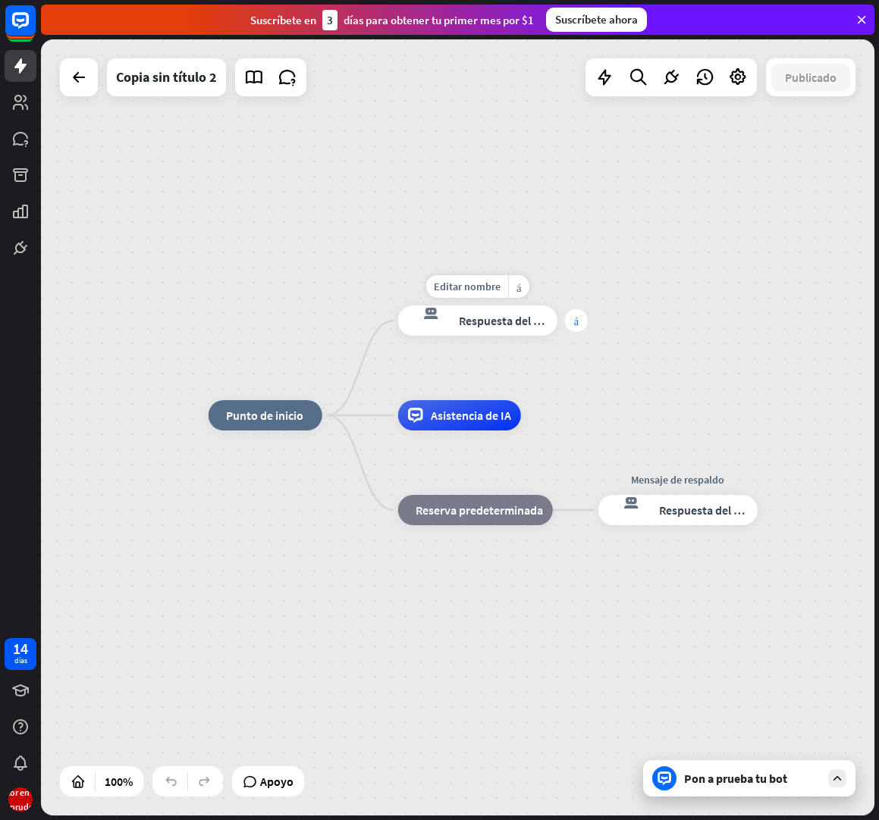
click at [577, 327] on div "más" at bounding box center [576, 320] width 23 height 23
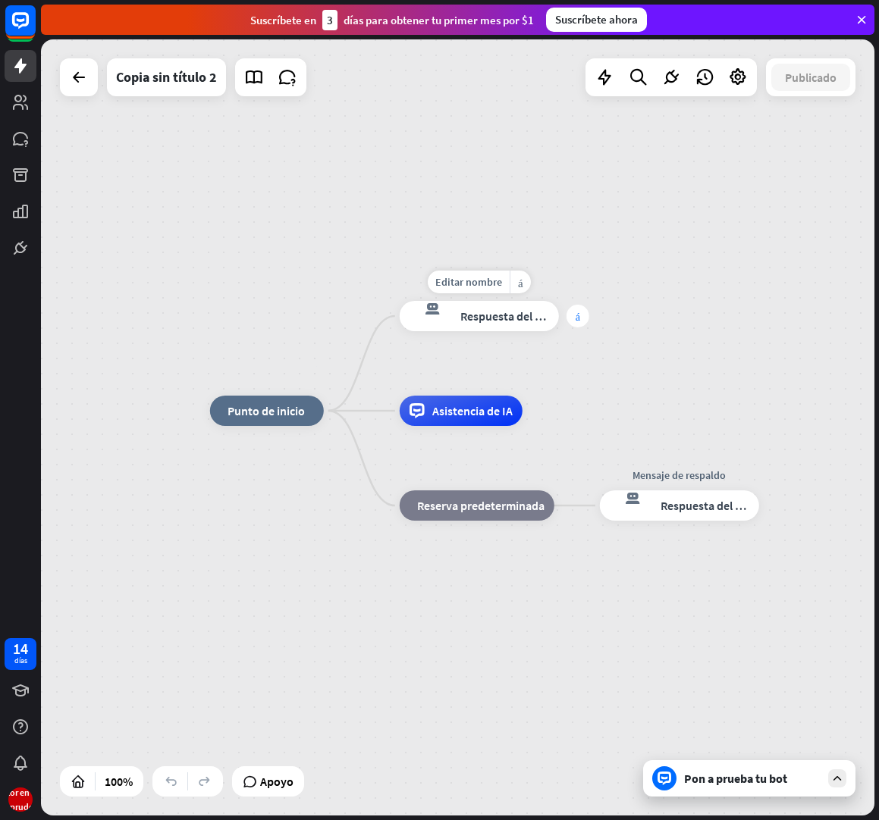
click at [582, 315] on div "más" at bounding box center [577, 316] width 23 height 23
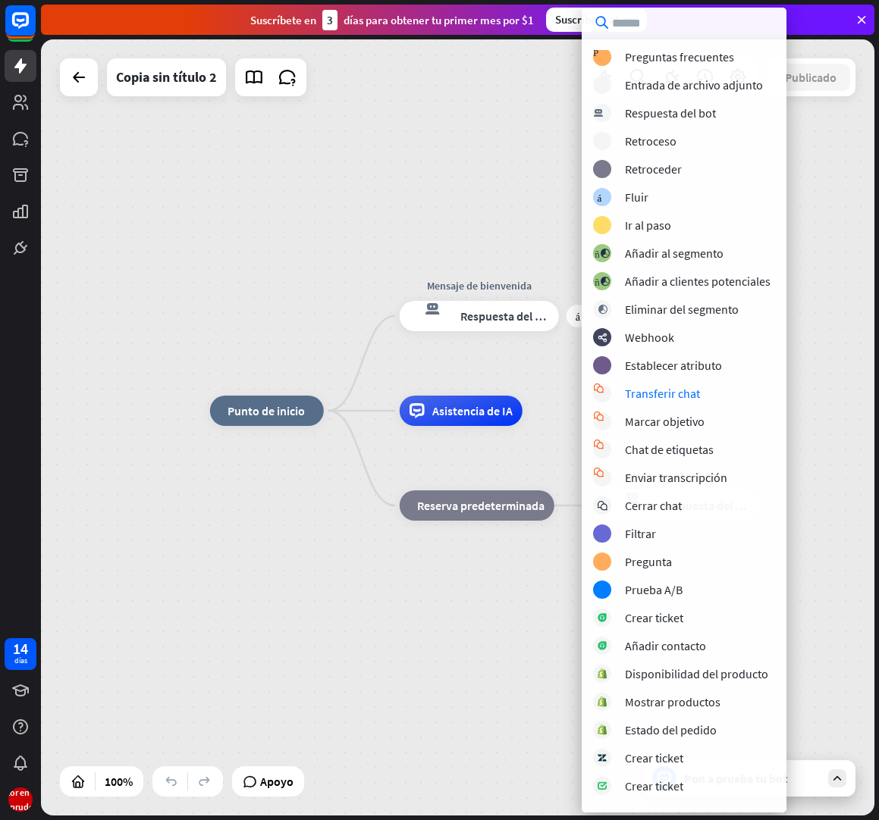
scroll to position [80, 0]
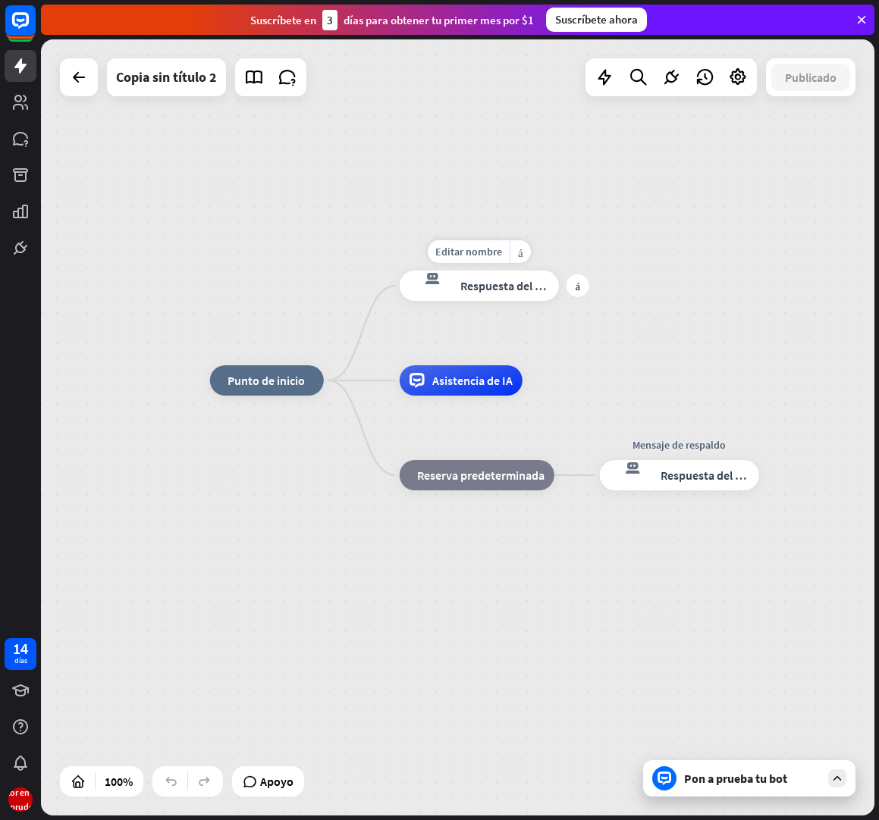
click at [482, 290] on font "Respuesta del bot" at bounding box center [506, 285] width 93 height 15
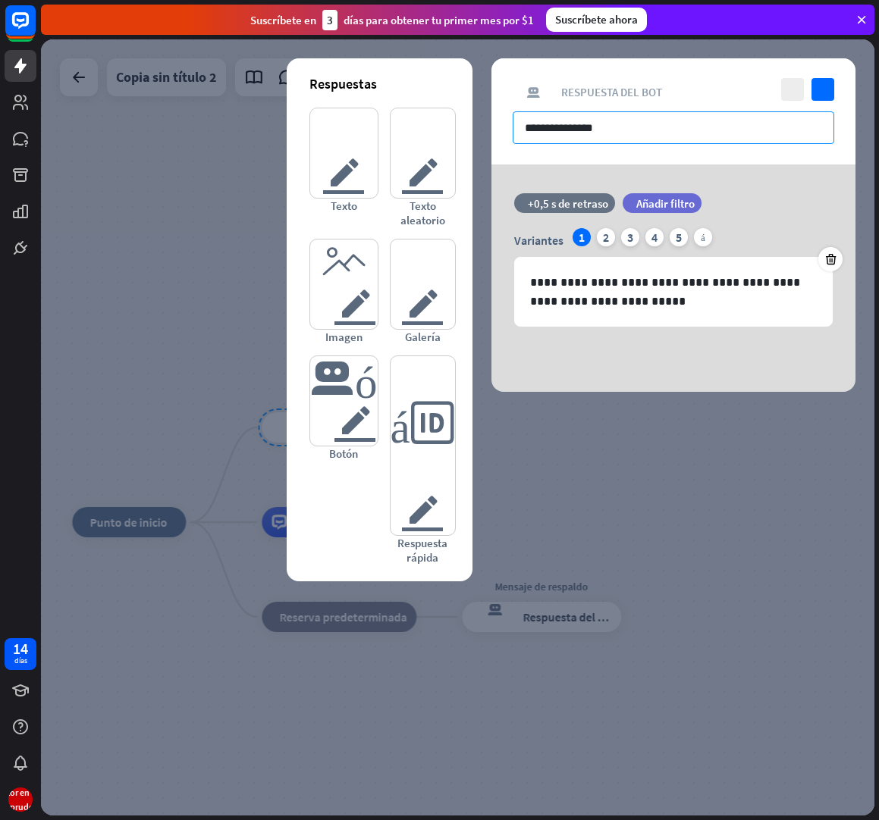
drag, startPoint x: 624, startPoint y: 127, endPoint x: 488, endPoint y: 129, distance: 135.7
click at [488, 129] on div "**********" at bounding box center [457, 427] width 833 height 776
paste input "**********"
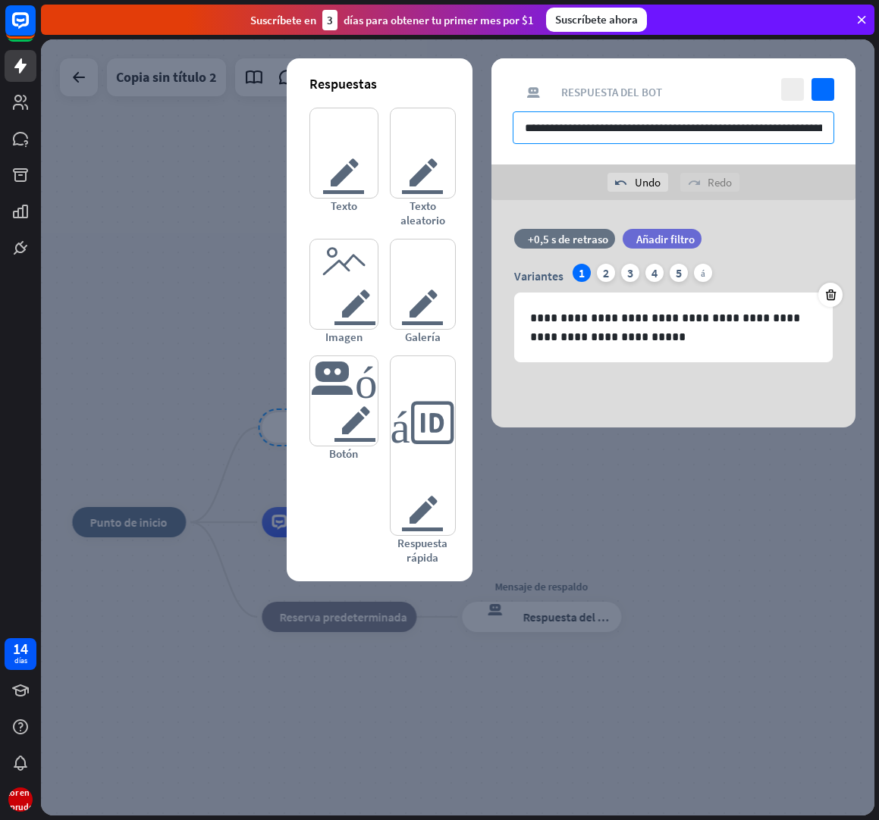
scroll to position [0, 171]
click at [637, 129] on input "**********" at bounding box center [674, 127] width 322 height 33
click at [577, 128] on input "**********" at bounding box center [674, 127] width 322 height 33
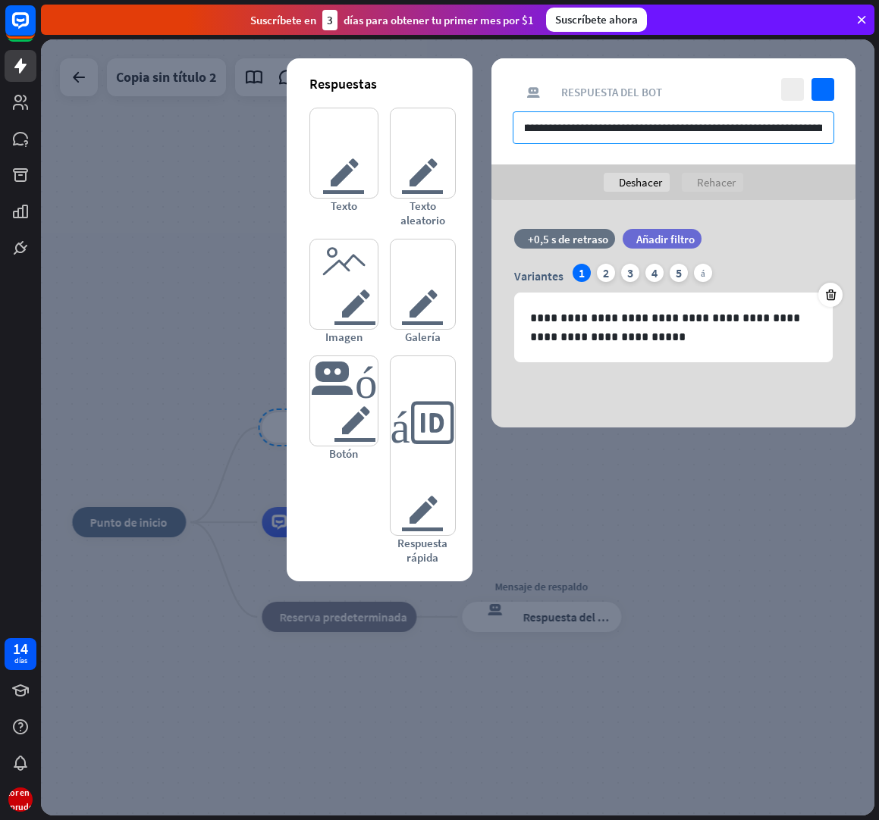
click at [577, 128] on input "**********" at bounding box center [674, 127] width 322 height 33
type input "**********"
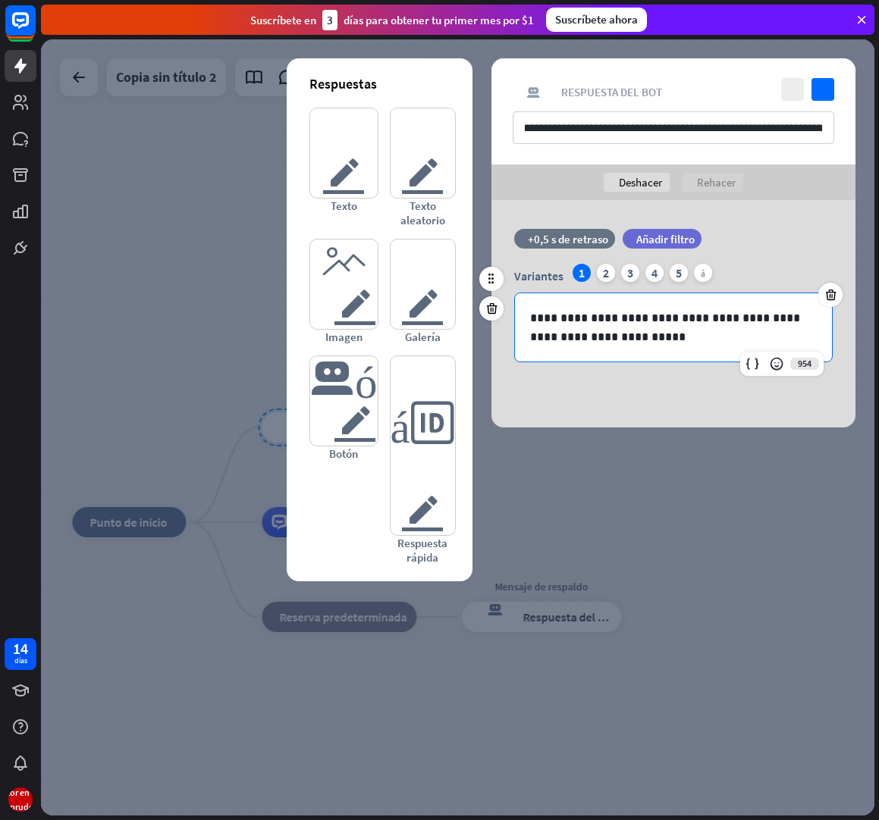
scroll to position [0, 0]
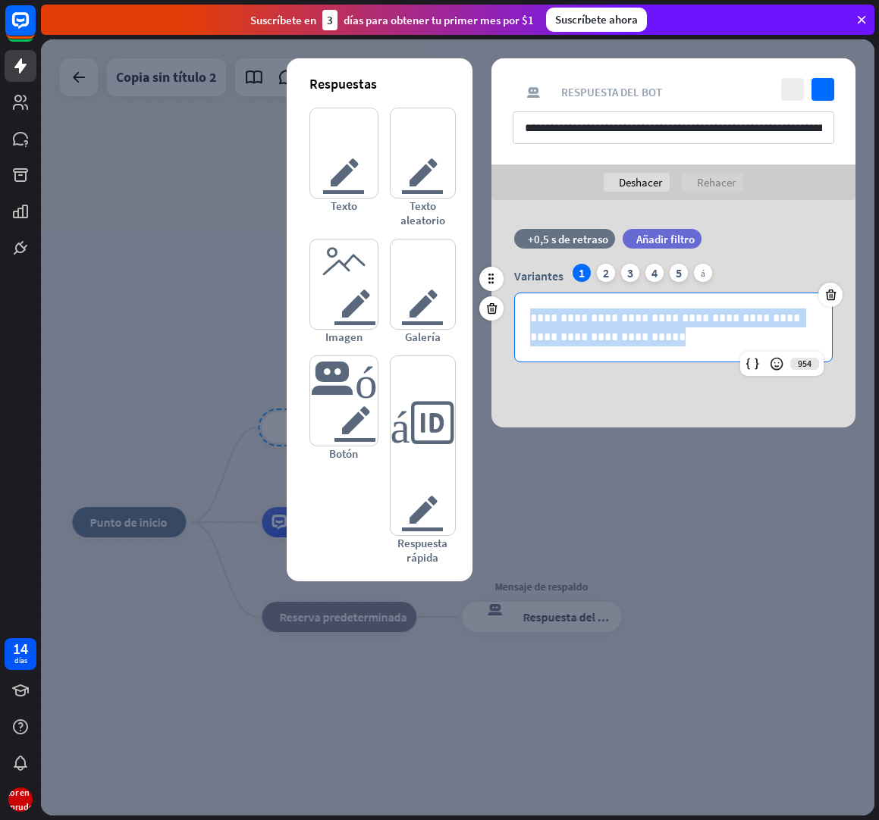
drag, startPoint x: 629, startPoint y: 340, endPoint x: 524, endPoint y: 300, distance: 112.8
click at [524, 300] on div "**********" at bounding box center [673, 327] width 317 height 68
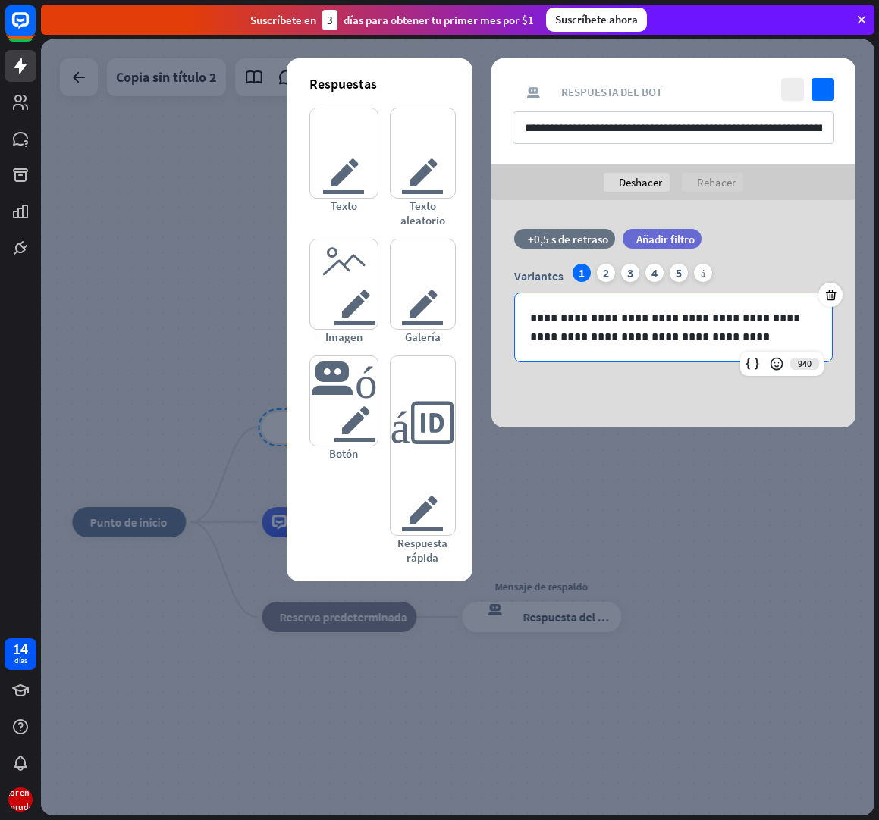
click at [655, 410] on div "**********" at bounding box center [673, 313] width 364 height 227
click at [654, 457] on div at bounding box center [457, 427] width 833 height 776
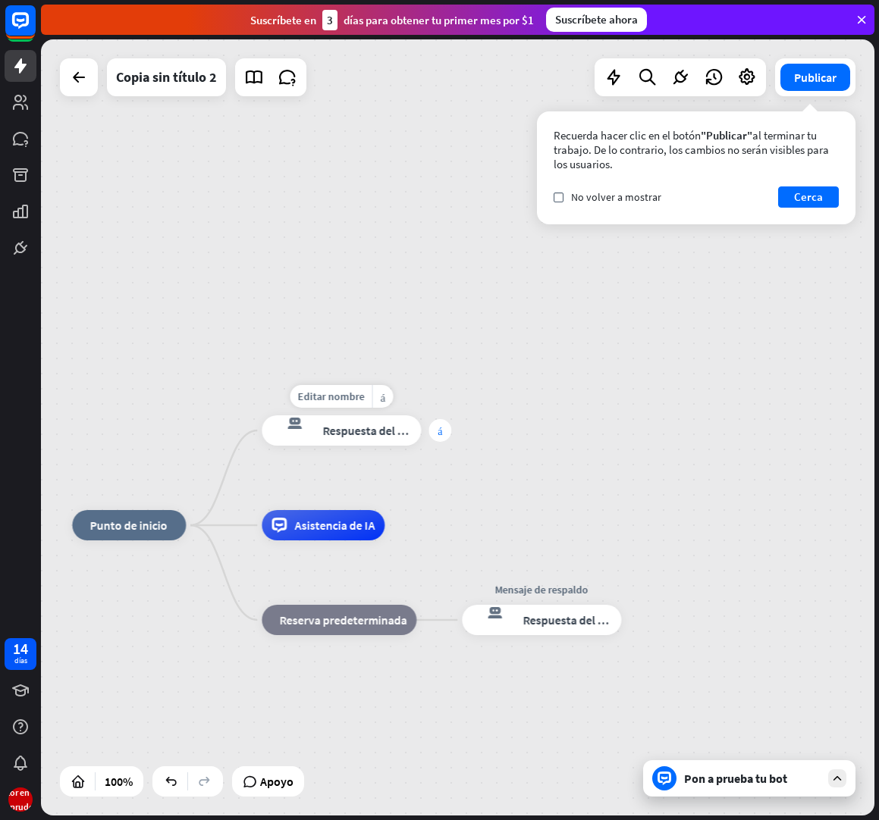
click at [441, 432] on font "más" at bounding box center [440, 430] width 5 height 11
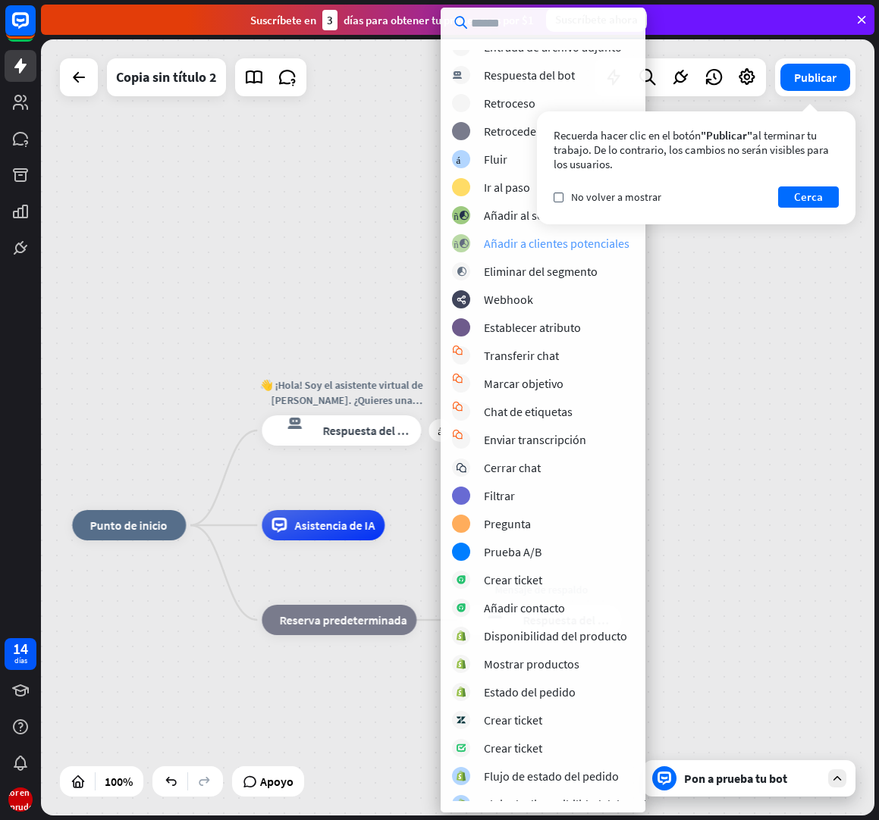
scroll to position [80, 0]
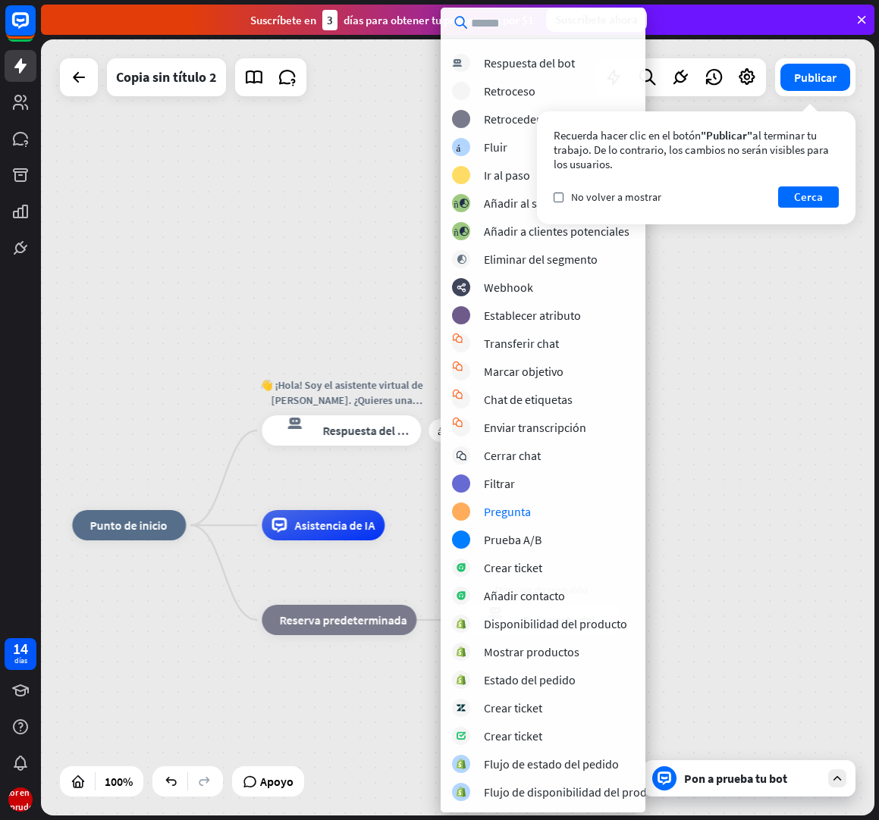
click at [665, 489] on div "inicio_2 Punto de inicio más 👋 ¡Hola! Soy el asistente virtual de [PERSON_NAME]…" at bounding box center [457, 427] width 833 height 776
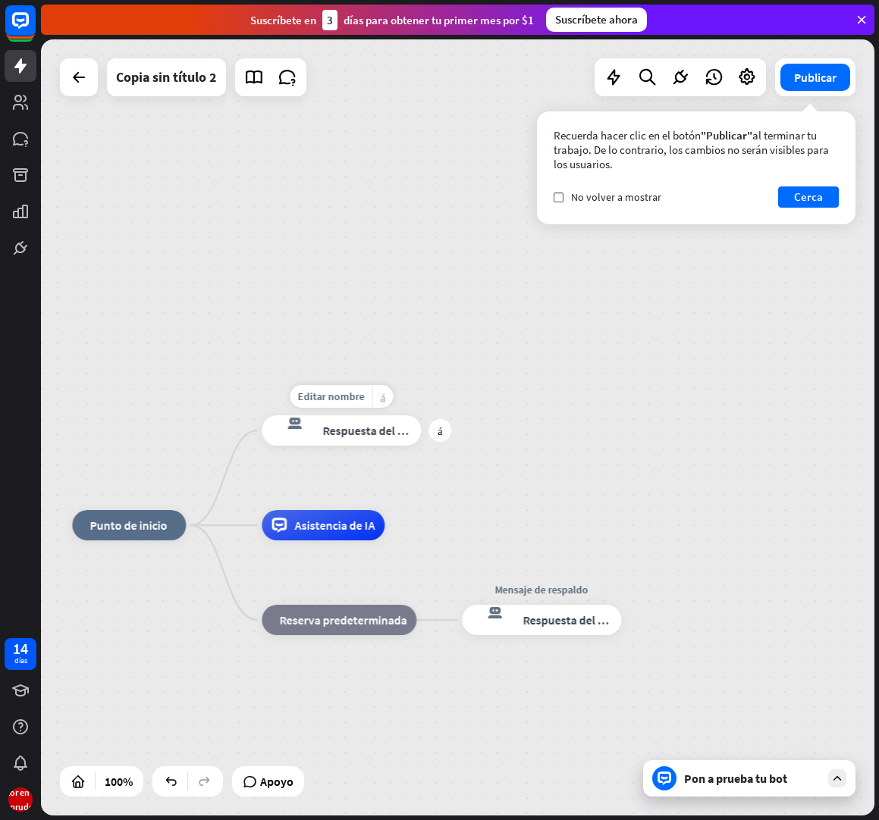
click at [384, 403] on div "más_amarillo" at bounding box center [382, 396] width 21 height 23
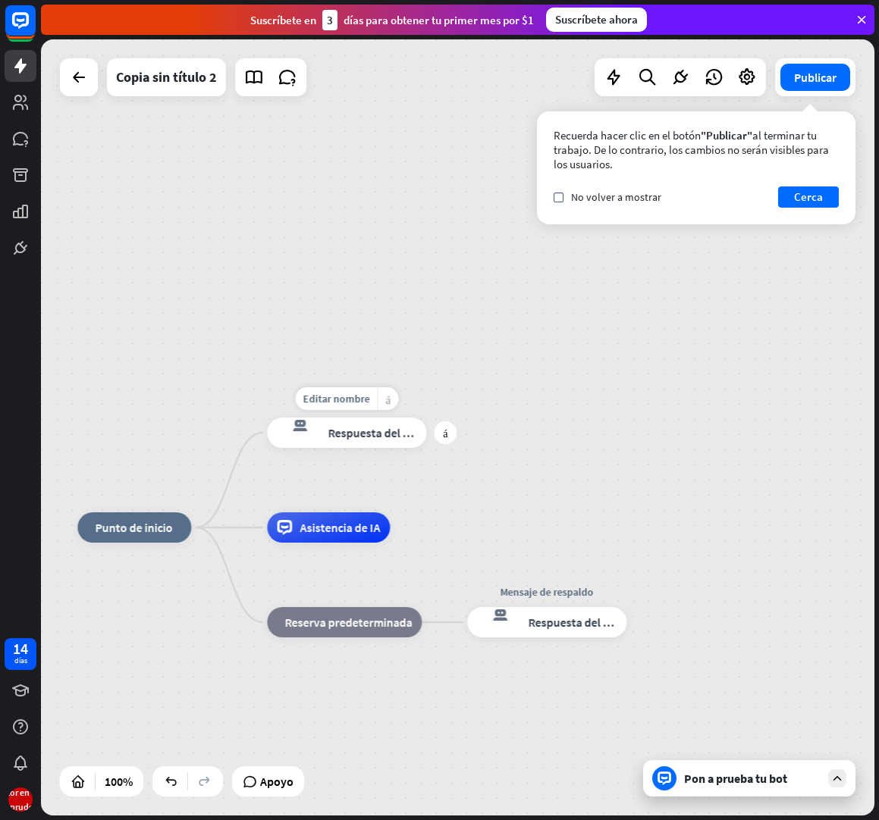
click at [388, 399] on font "más_amarillo" at bounding box center [387, 399] width 5 height 11
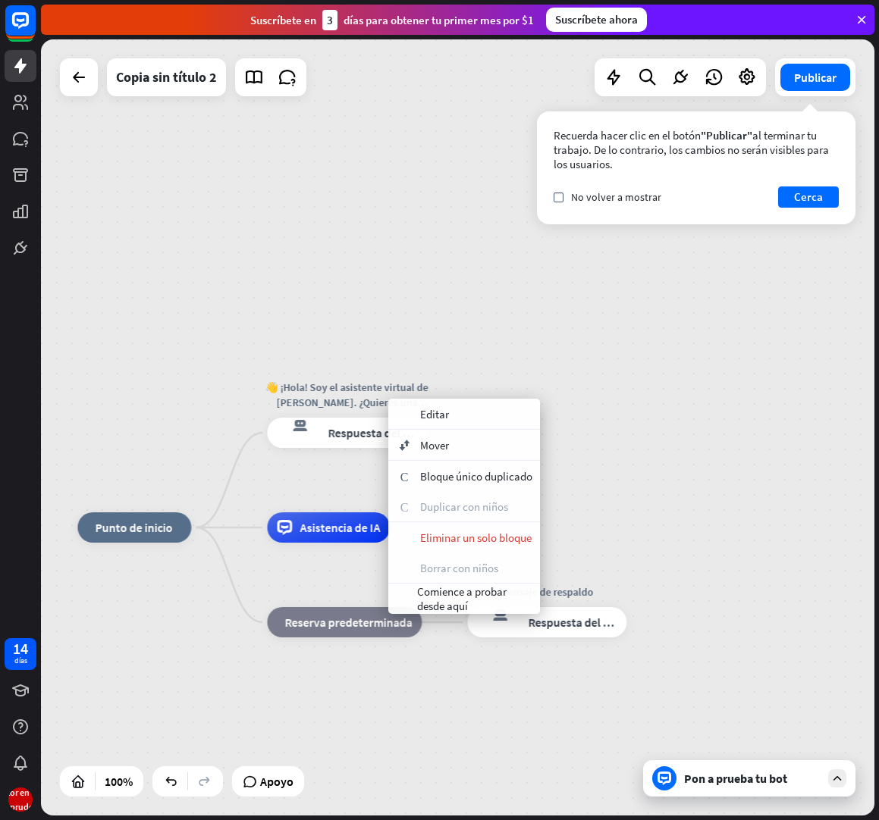
click at [598, 335] on div "inicio_2 Punto de inicio 👋 ¡Hola! Soy el asistente virtual de [PERSON_NAME]. ¿Q…" at bounding box center [457, 427] width 833 height 776
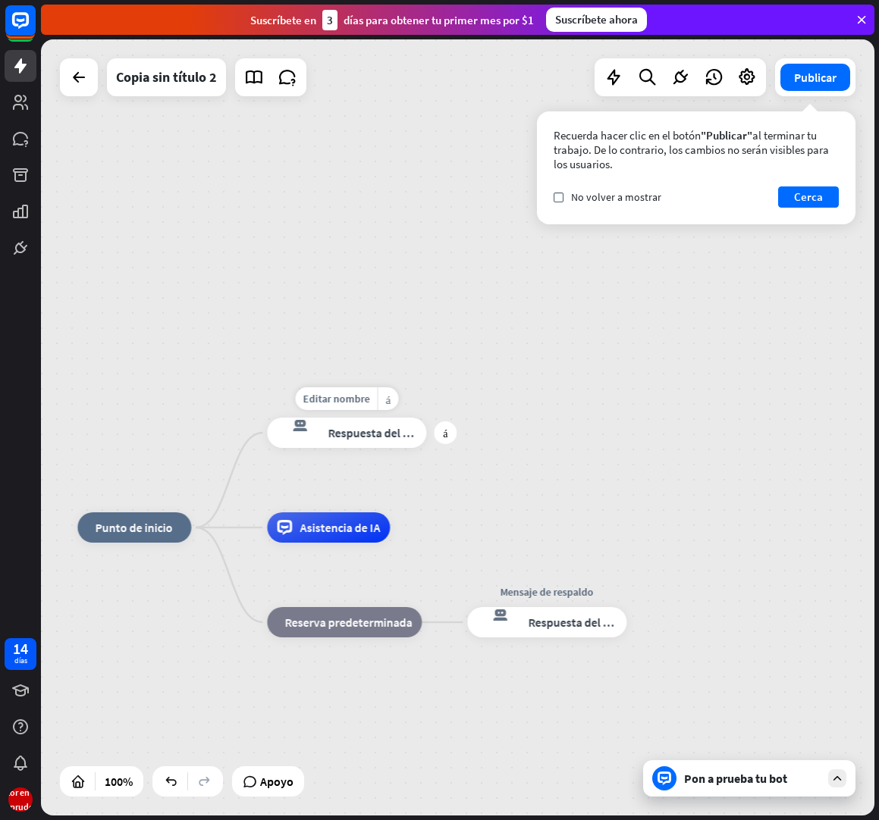
click at [392, 435] on font "Respuesta del bot" at bounding box center [374, 432] width 93 height 15
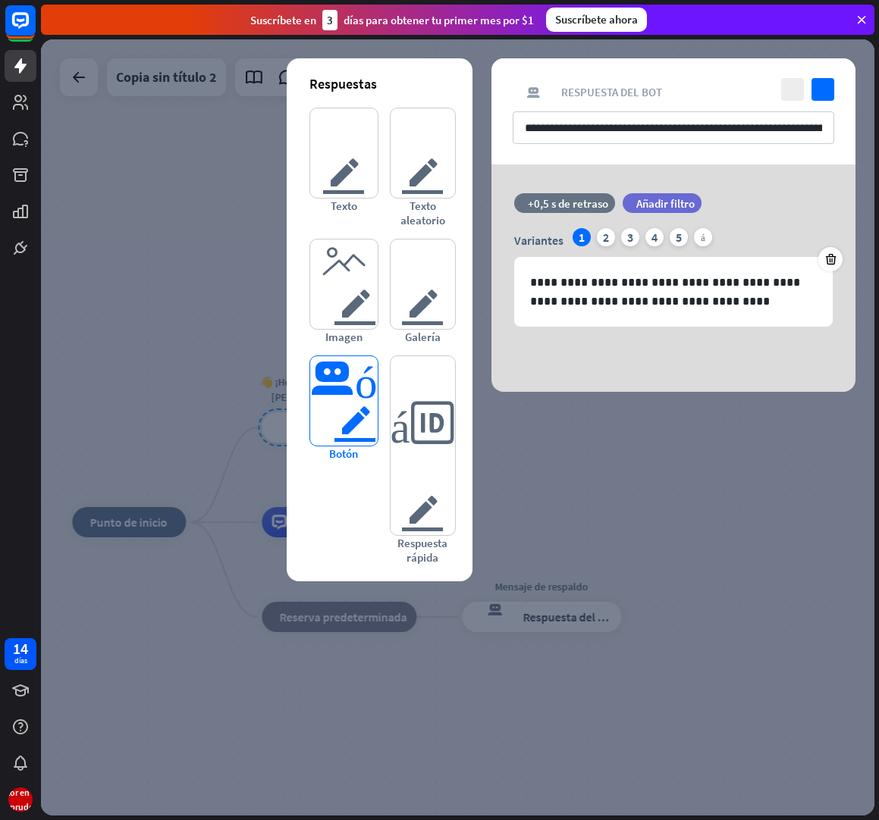
click at [350, 391] on font "botón del editor" at bounding box center [343, 400] width 67 height 89
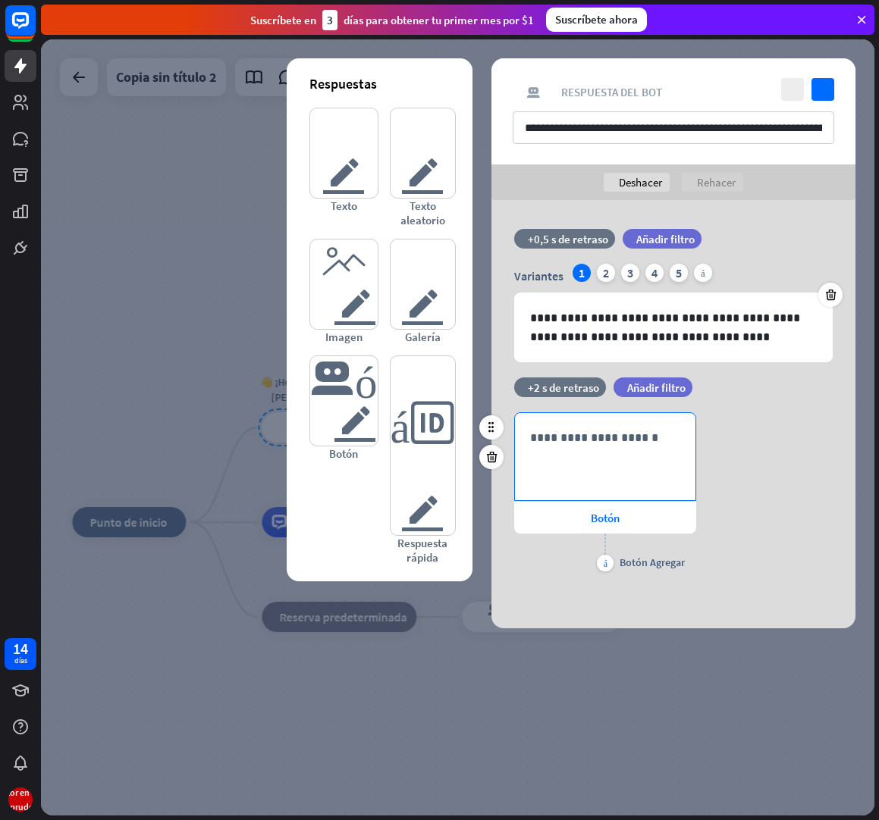
click at [562, 434] on p "**********" at bounding box center [605, 437] width 150 height 19
click at [603, 519] on font "Botón" at bounding box center [605, 518] width 29 height 14
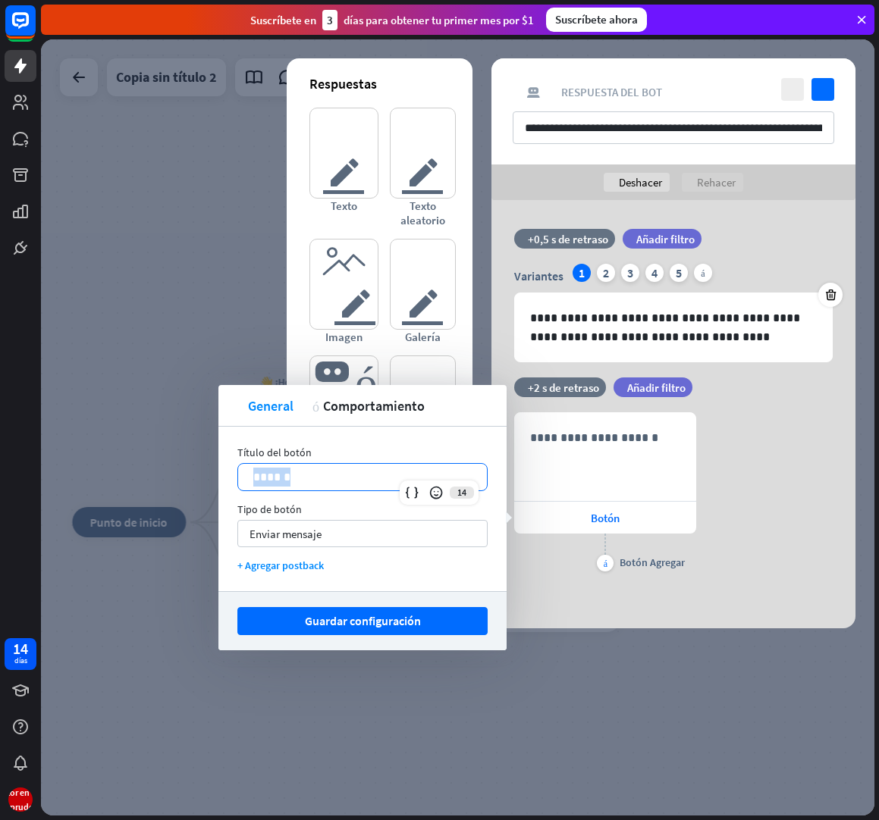
drag, startPoint x: 305, startPoint y: 478, endPoint x: 244, endPoint y: 469, distance: 61.2
click at [235, 466] on div "Título del botón 14 ****** Tipo de botón Enviar mensaje flecha_abajo + Agregar …" at bounding box center [362, 509] width 288 height 165
click at [356, 532] on div "Enviar mensaje flecha_abajo" at bounding box center [362, 533] width 250 height 27
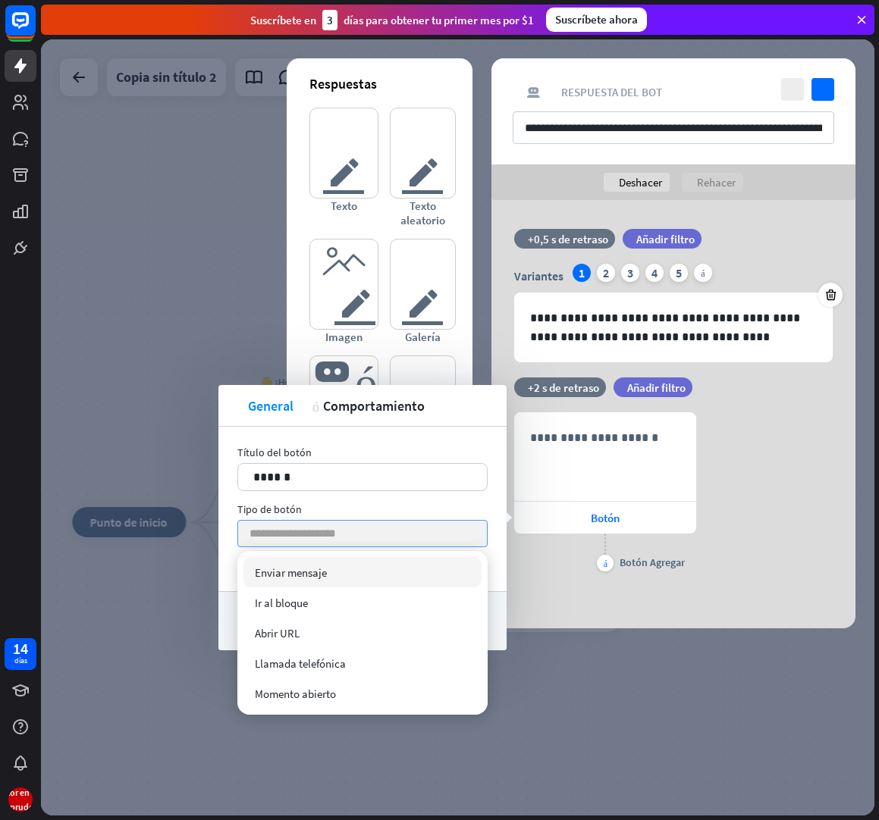
paste input "**********"
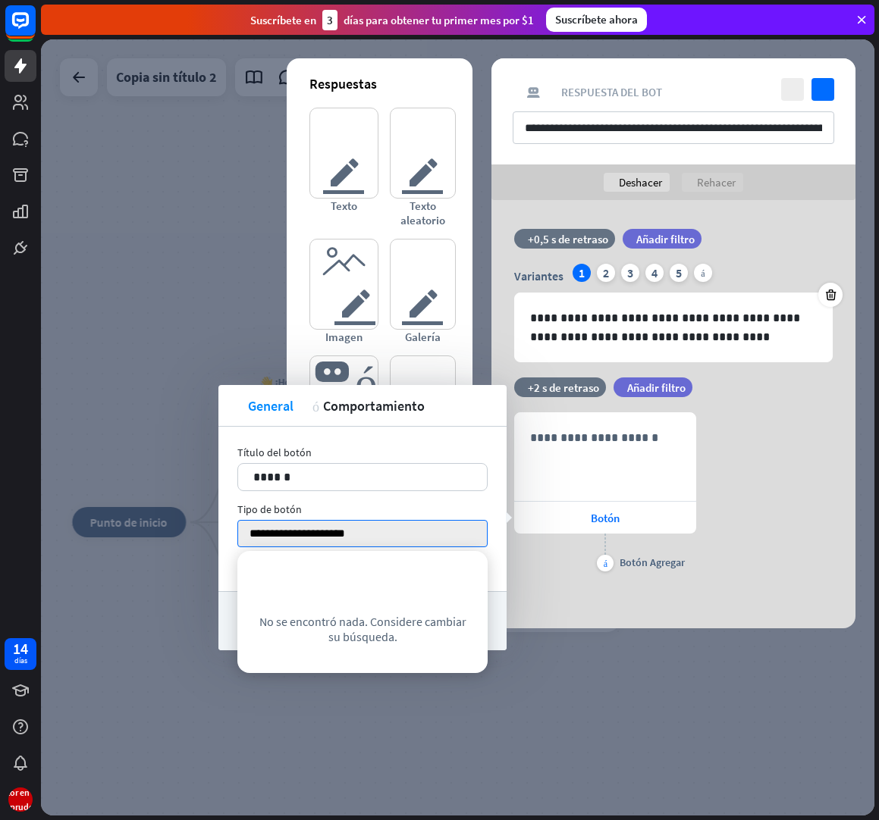
type input "**********"
click at [488, 577] on div "**********" at bounding box center [362, 509] width 288 height 165
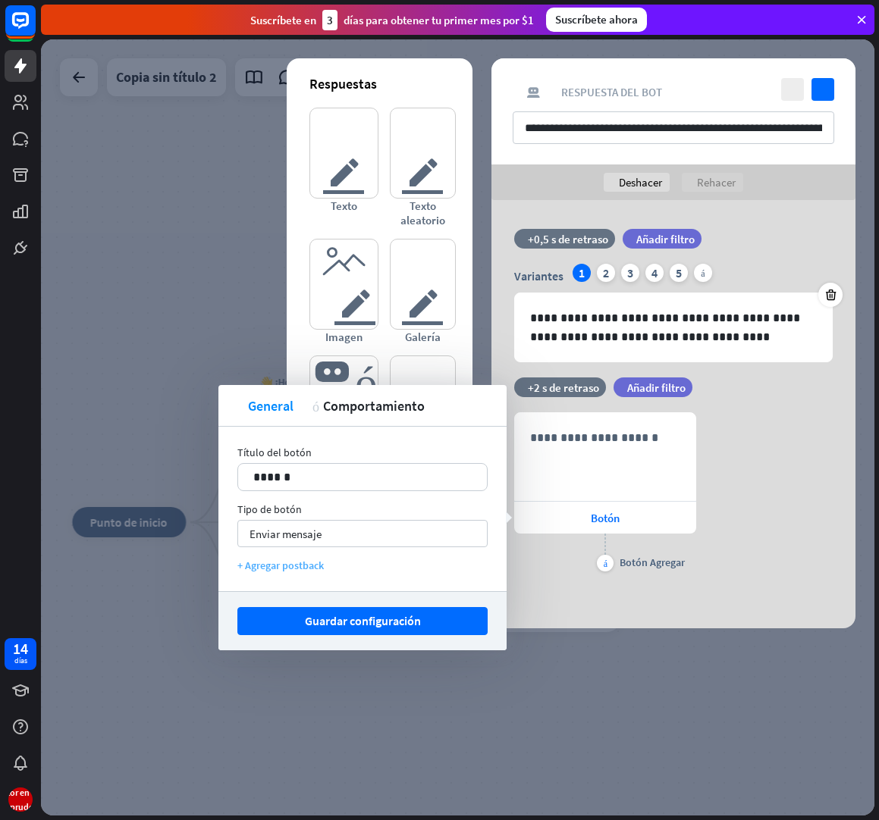
click at [302, 565] on font "+ Agregar postback" at bounding box center [280, 566] width 86 height 14
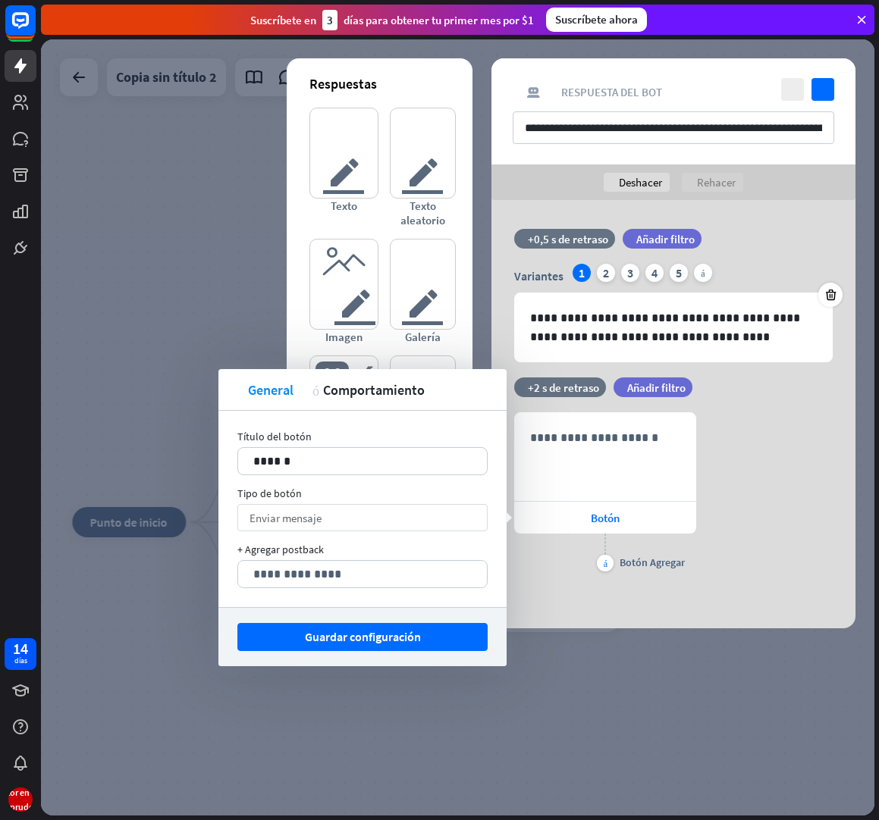
click at [339, 519] on div "Enviar mensaje flecha_abajo" at bounding box center [362, 517] width 250 height 27
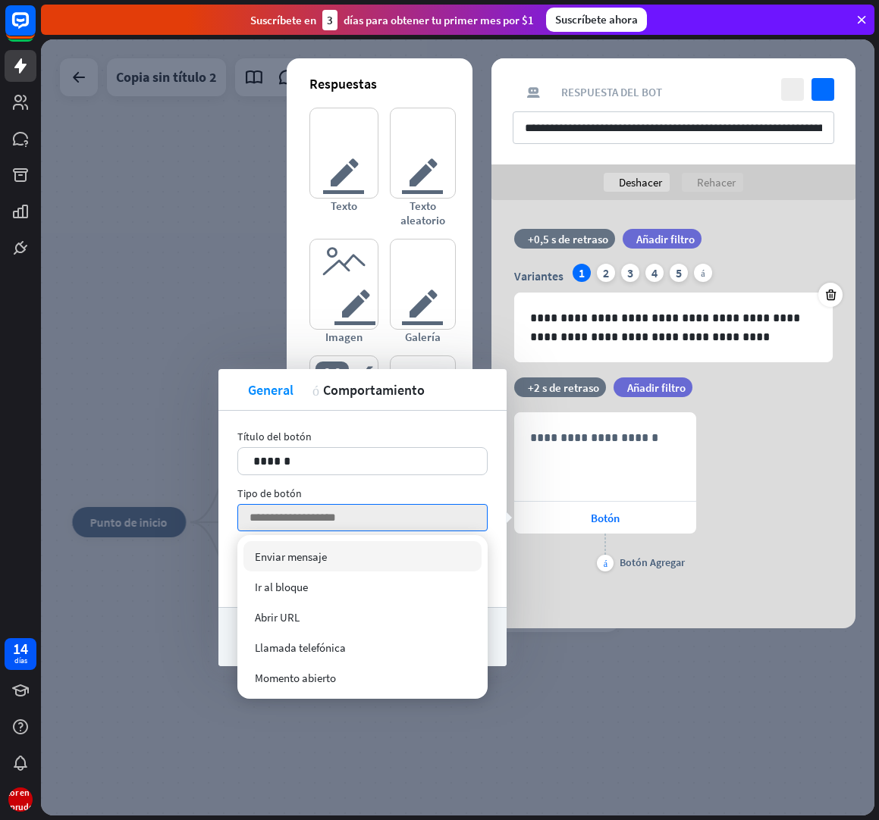
click at [340, 551] on div "Enviar mensaje comprobado" at bounding box center [362, 556] width 238 height 30
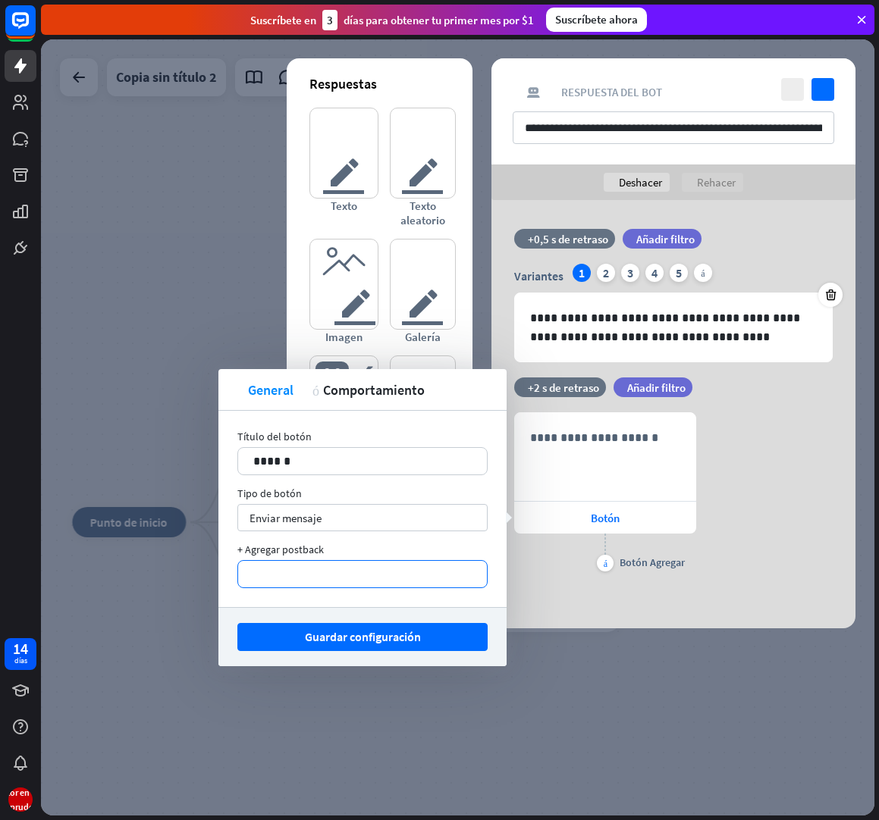
click at [334, 570] on p "**********" at bounding box center [362, 574] width 218 height 19
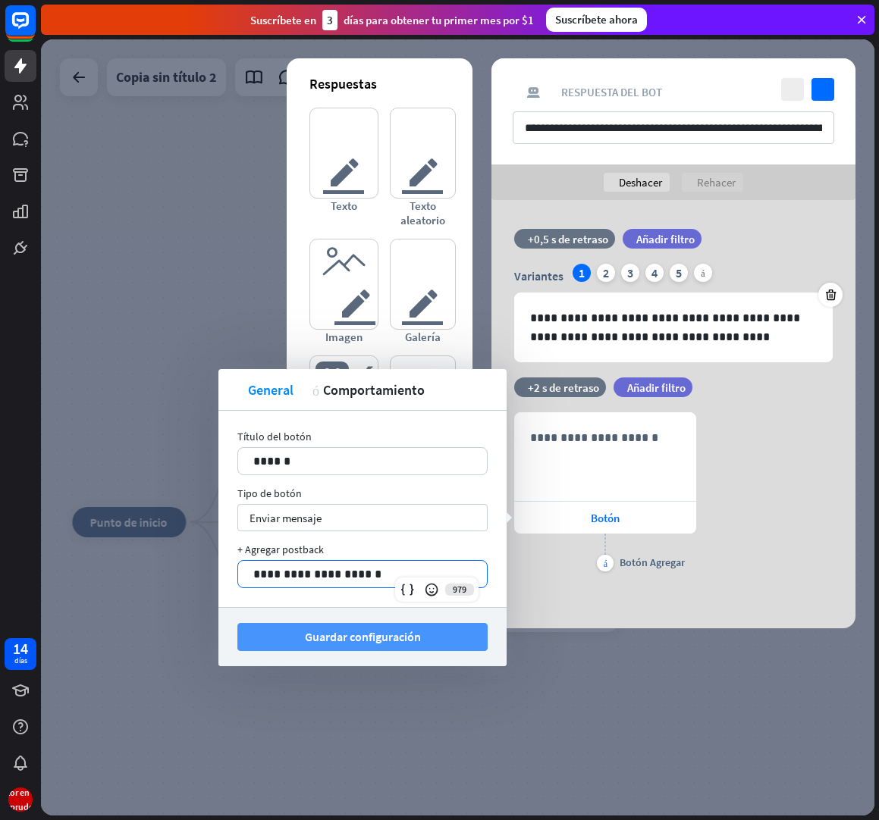
click at [371, 640] on font "Guardar configuración" at bounding box center [363, 636] width 116 height 15
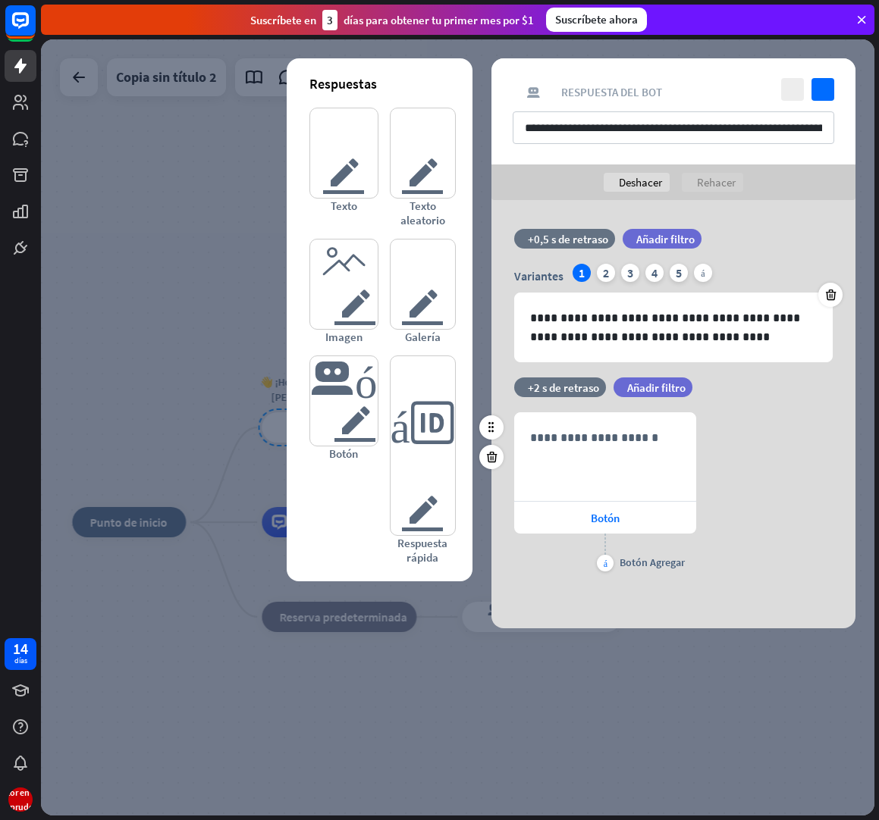
click at [776, 494] on div "**********" at bounding box center [673, 493] width 364 height 163
click at [723, 692] on div at bounding box center [457, 427] width 833 height 776
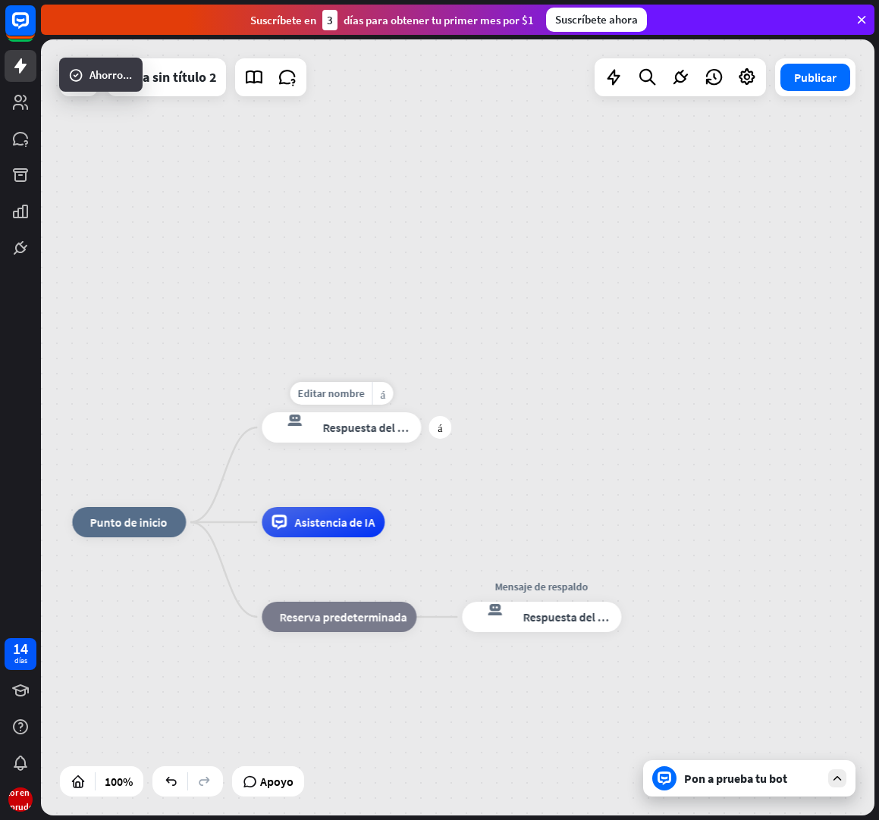
click at [379, 420] on font "Respuesta del bot" at bounding box center [369, 427] width 93 height 15
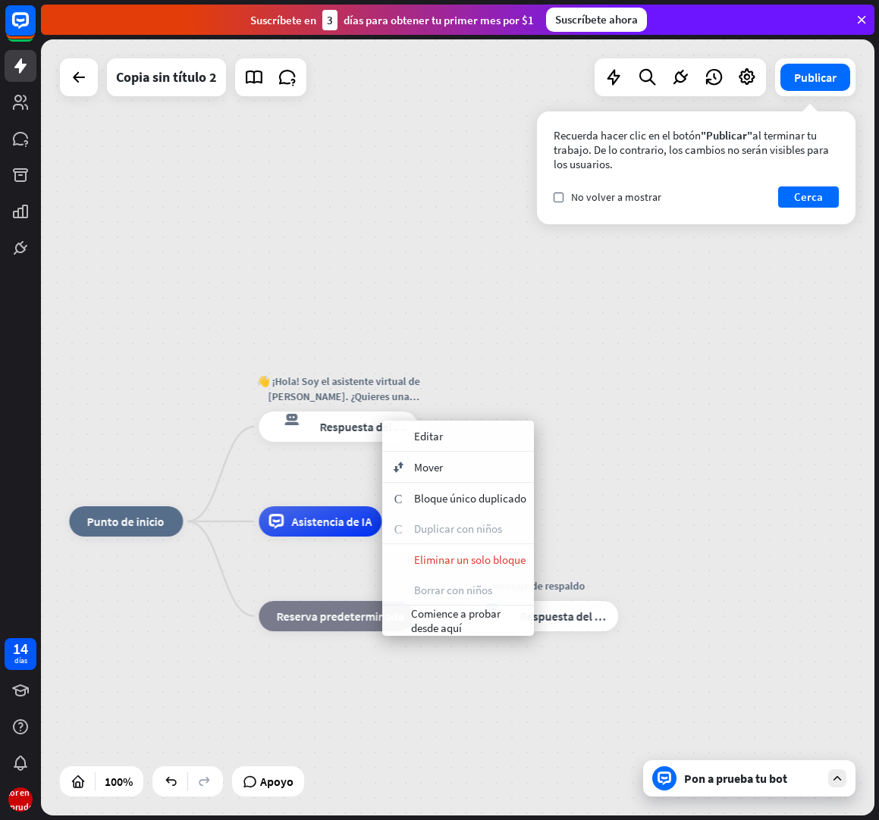
click at [611, 397] on div "inicio_2 Punto de inicio 👋 ¡Hola! Soy el asistente virtual de [PERSON_NAME]. ¿Q…" at bounding box center [457, 427] width 833 height 776
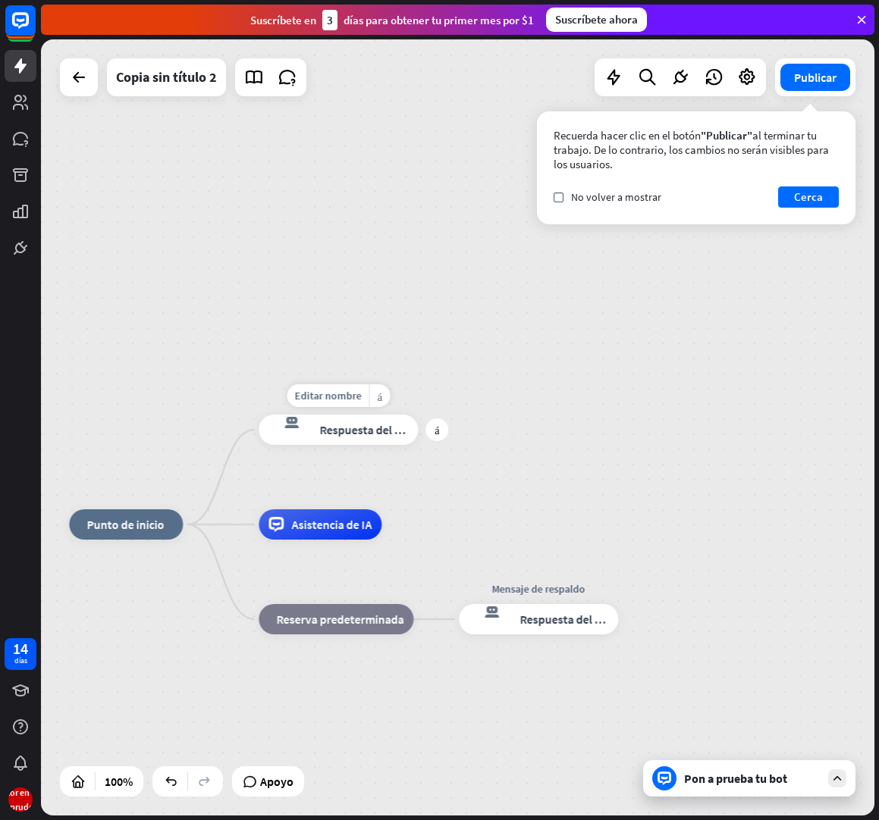
click at [375, 425] on font "Respuesta del bot" at bounding box center [366, 429] width 93 height 15
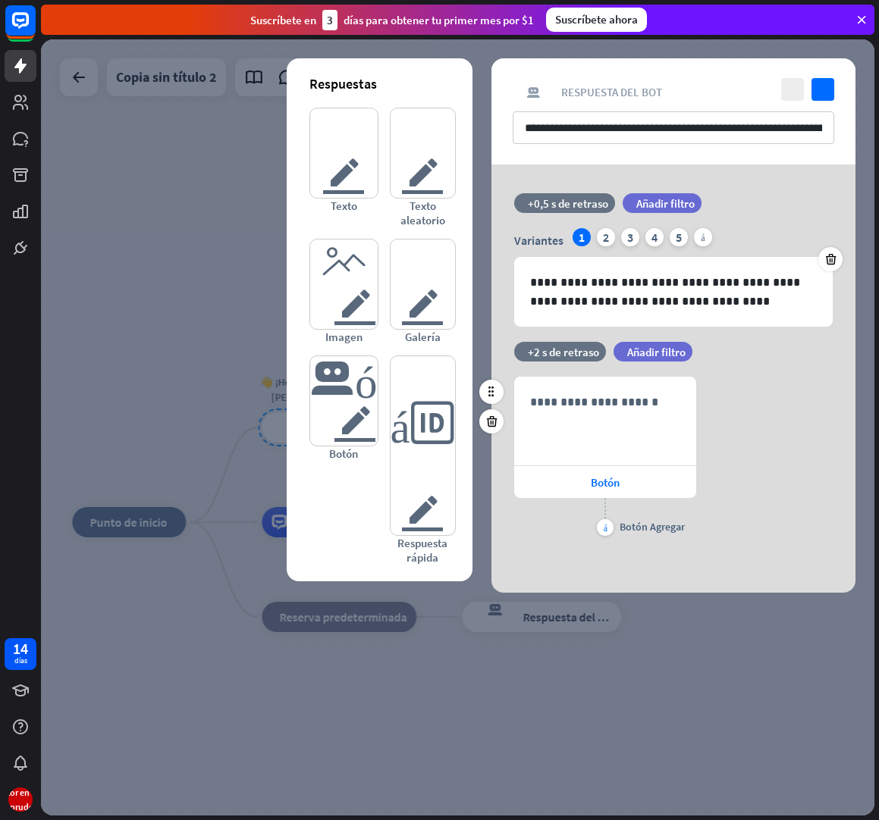
click at [783, 538] on div "**********" at bounding box center [673, 458] width 364 height 163
click at [786, 629] on div at bounding box center [457, 427] width 833 height 776
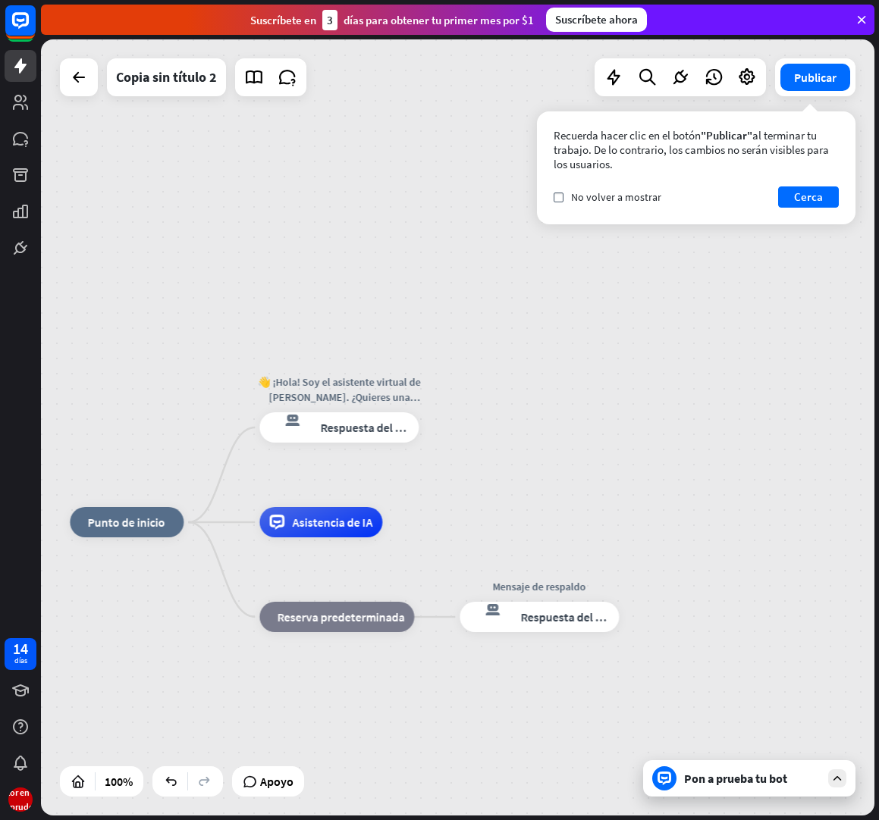
click at [162, 129] on div "inicio_2 Punto de inicio 👋 ¡Hola! Soy el asistente virtual de [PERSON_NAME]. ¿Q…" at bounding box center [457, 427] width 833 height 776
